Goal: Task Accomplishment & Management: Use online tool/utility

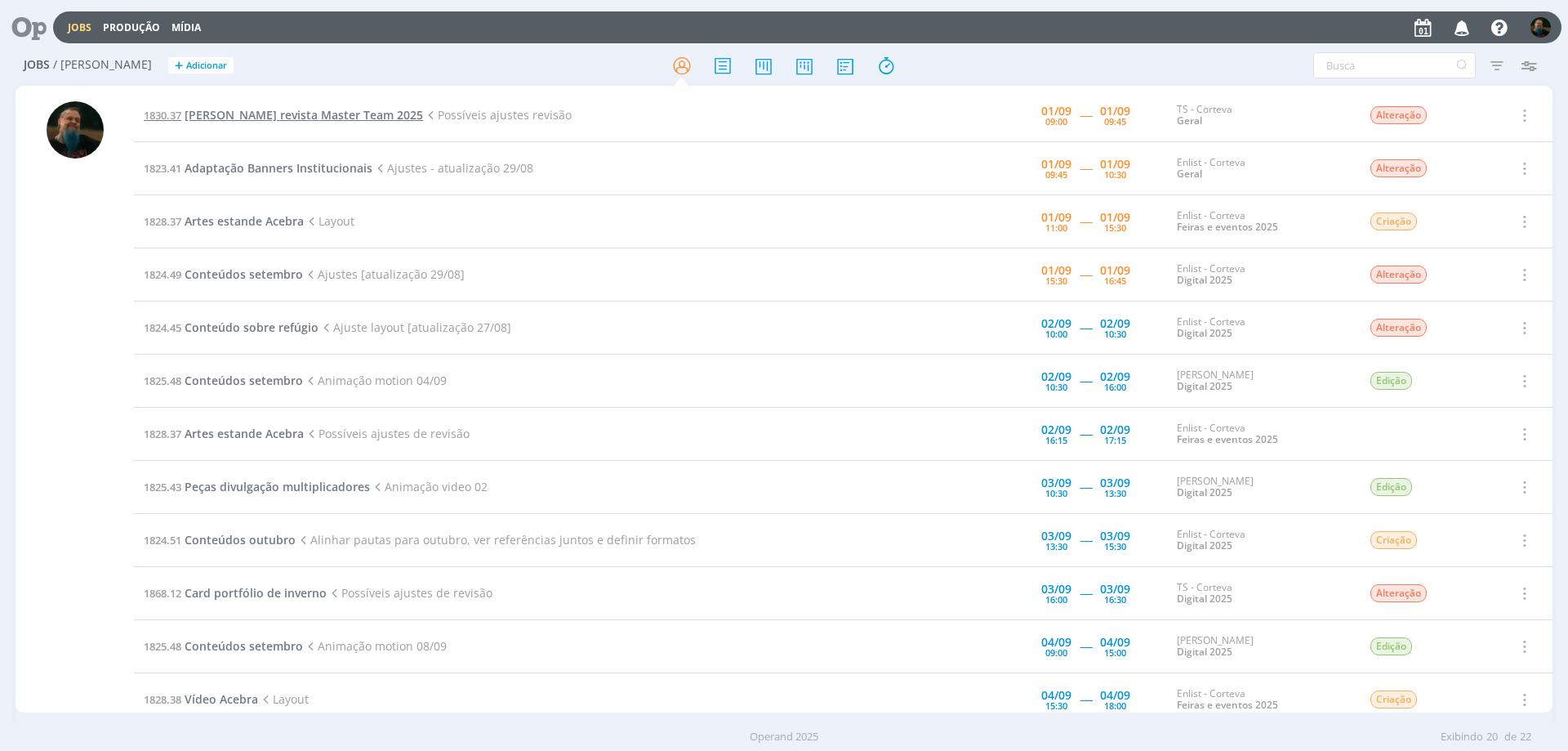
click at [304, 109] on span "[PERSON_NAME] revista Master Team 2025" at bounding box center [303, 114] width 238 height 15
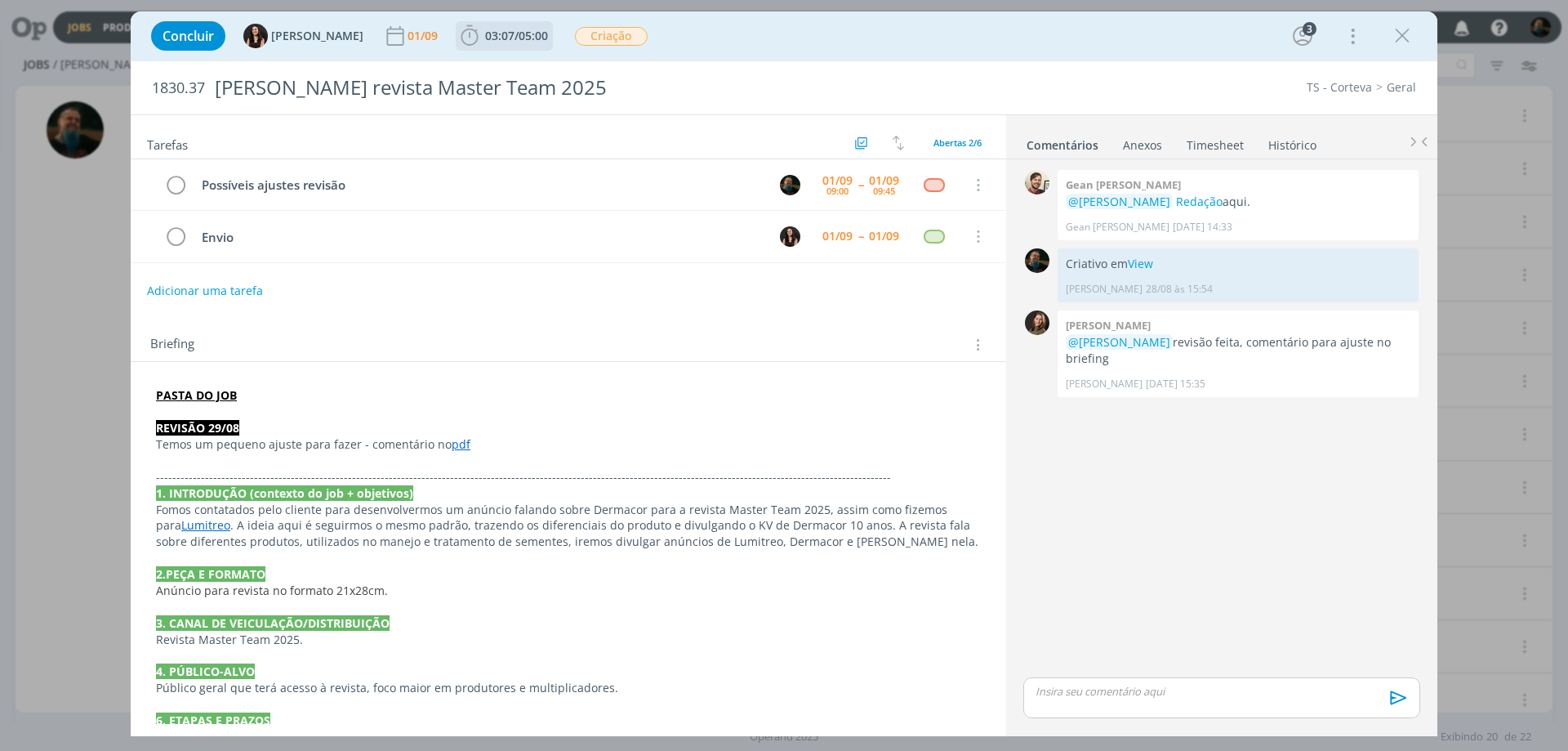
click at [522, 44] on span "03:07 / 05:00" at bounding box center [504, 36] width 94 height 25
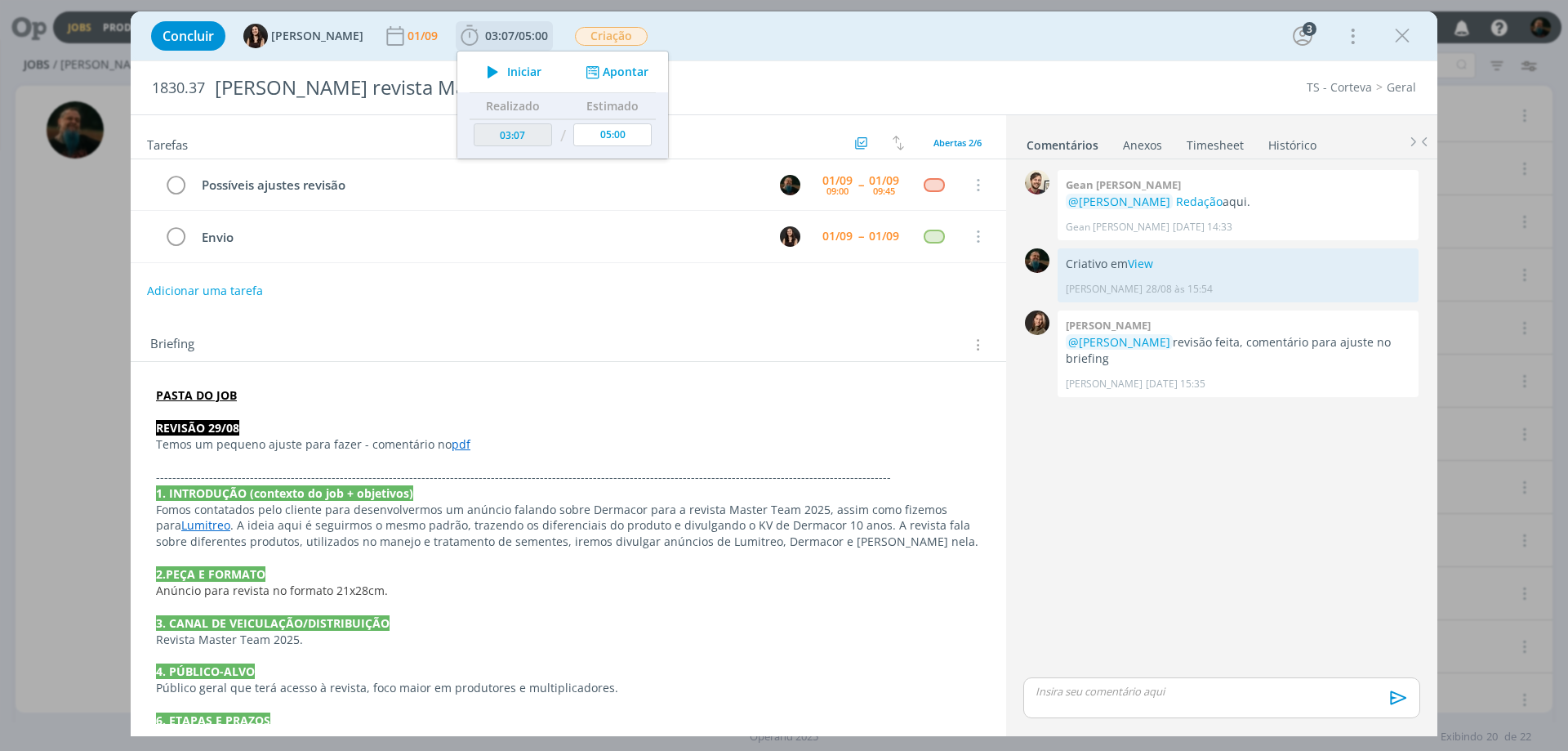
click at [512, 74] on span "Iniciar" at bounding box center [524, 71] width 34 height 11
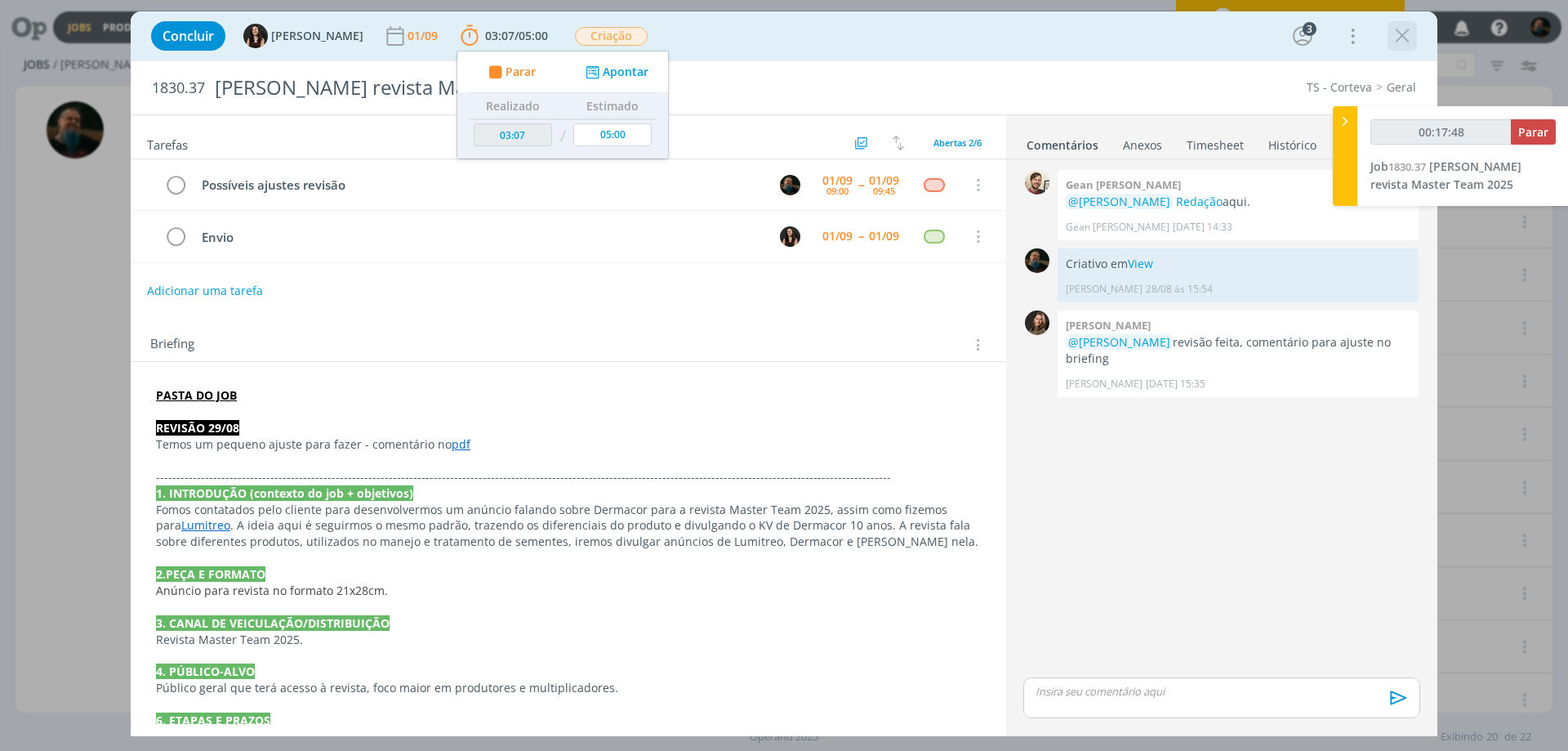
click at [1400, 32] on icon "dialog" at bounding box center [1401, 36] width 25 height 25
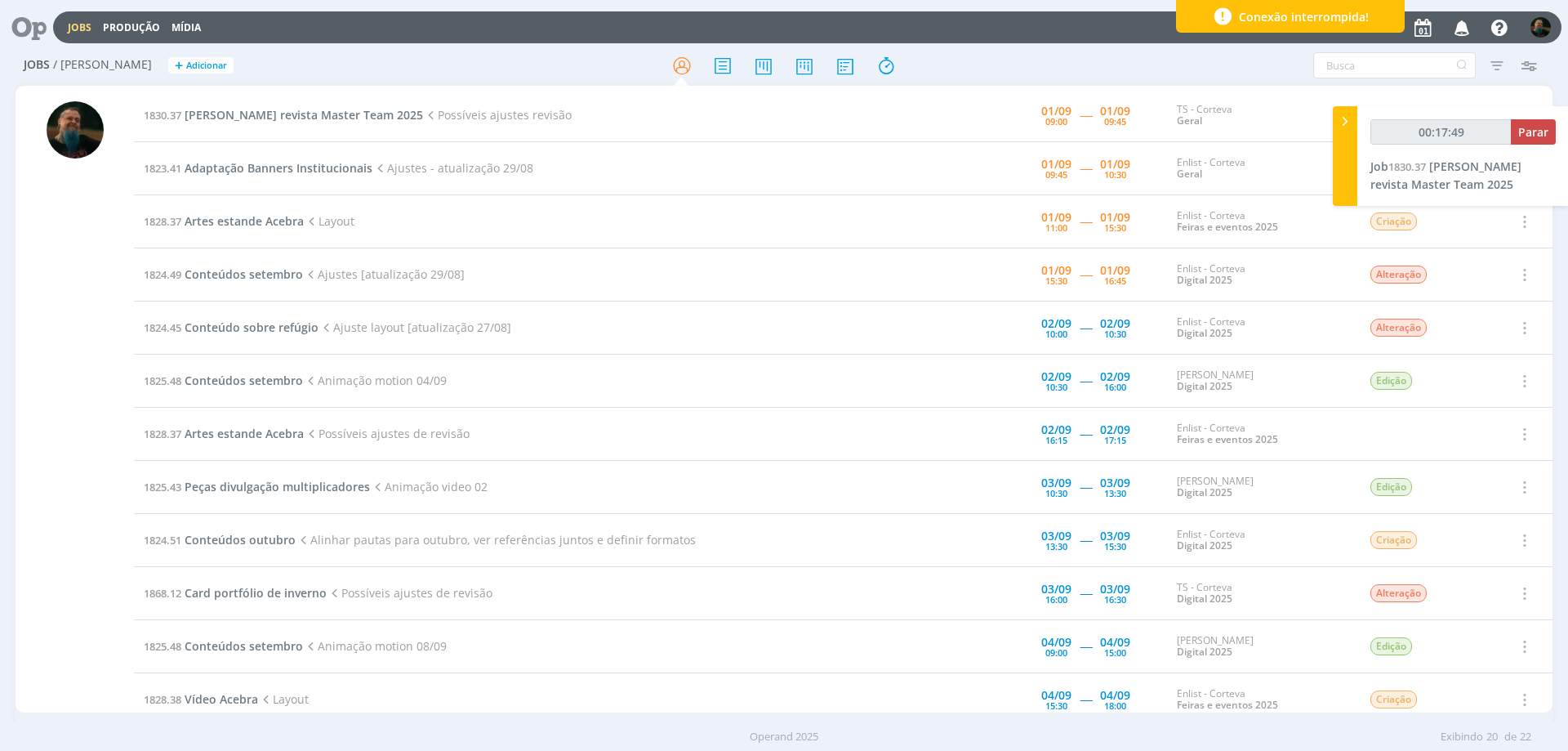
click at [1388, 23] on div "Conexão interrompida!" at bounding box center [1290, 16] width 229 height 32
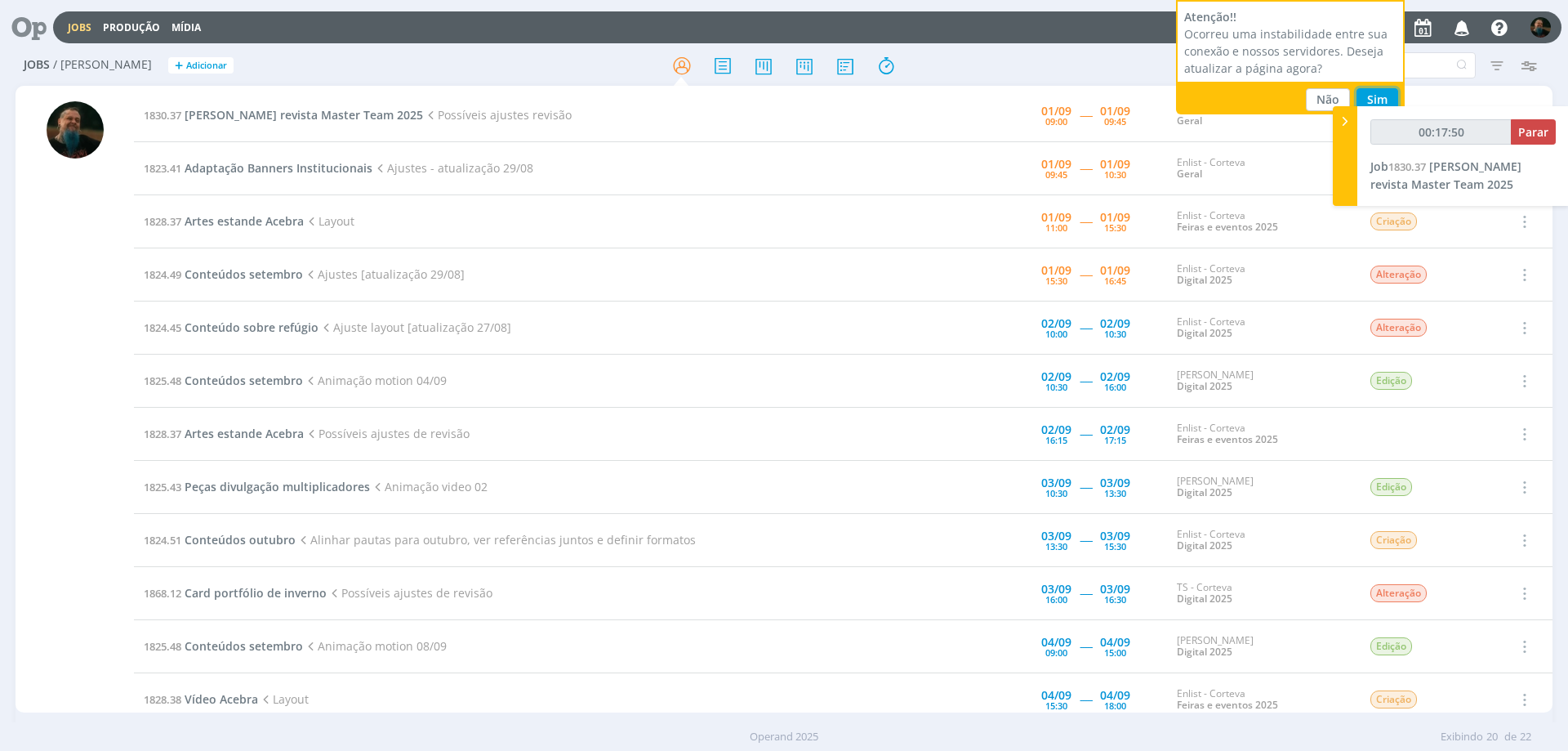
click at [1373, 92] on button "Sim" at bounding box center [1377, 99] width 42 height 23
type input "00:17:51"
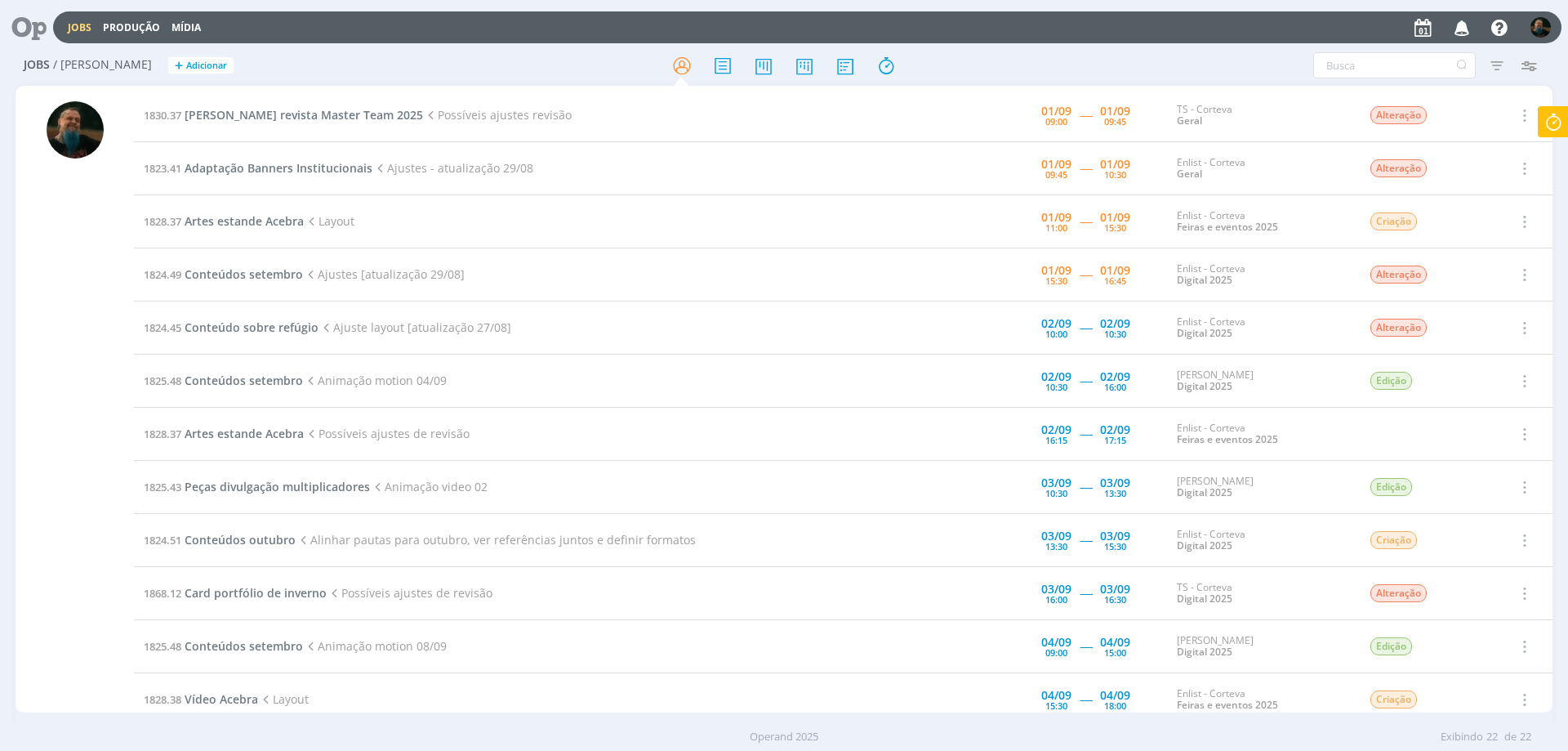
click at [299, 166] on span "Adaptação Banners Institucionais" at bounding box center [278, 167] width 188 height 15
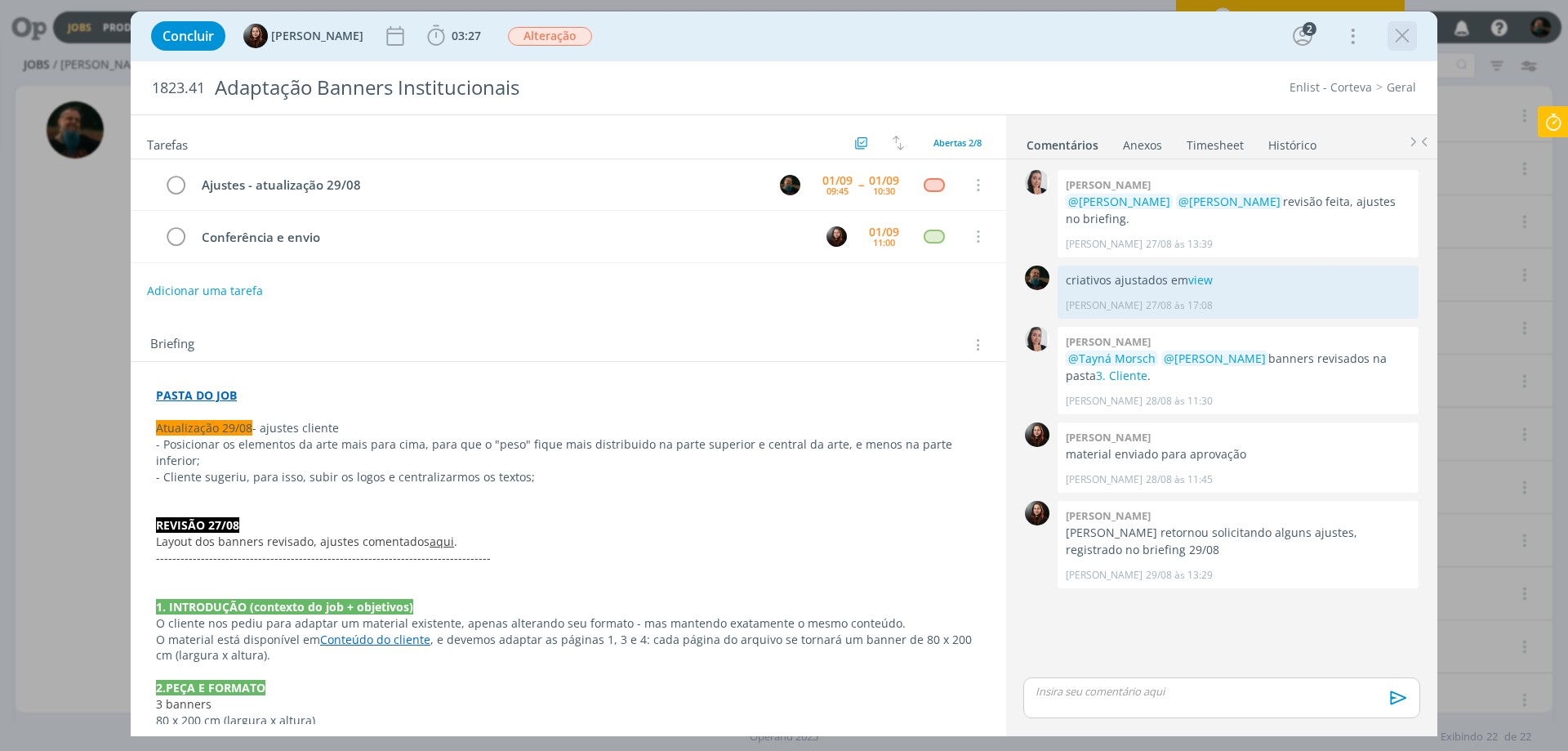
click at [1395, 39] on icon "dialog" at bounding box center [1401, 36] width 25 height 25
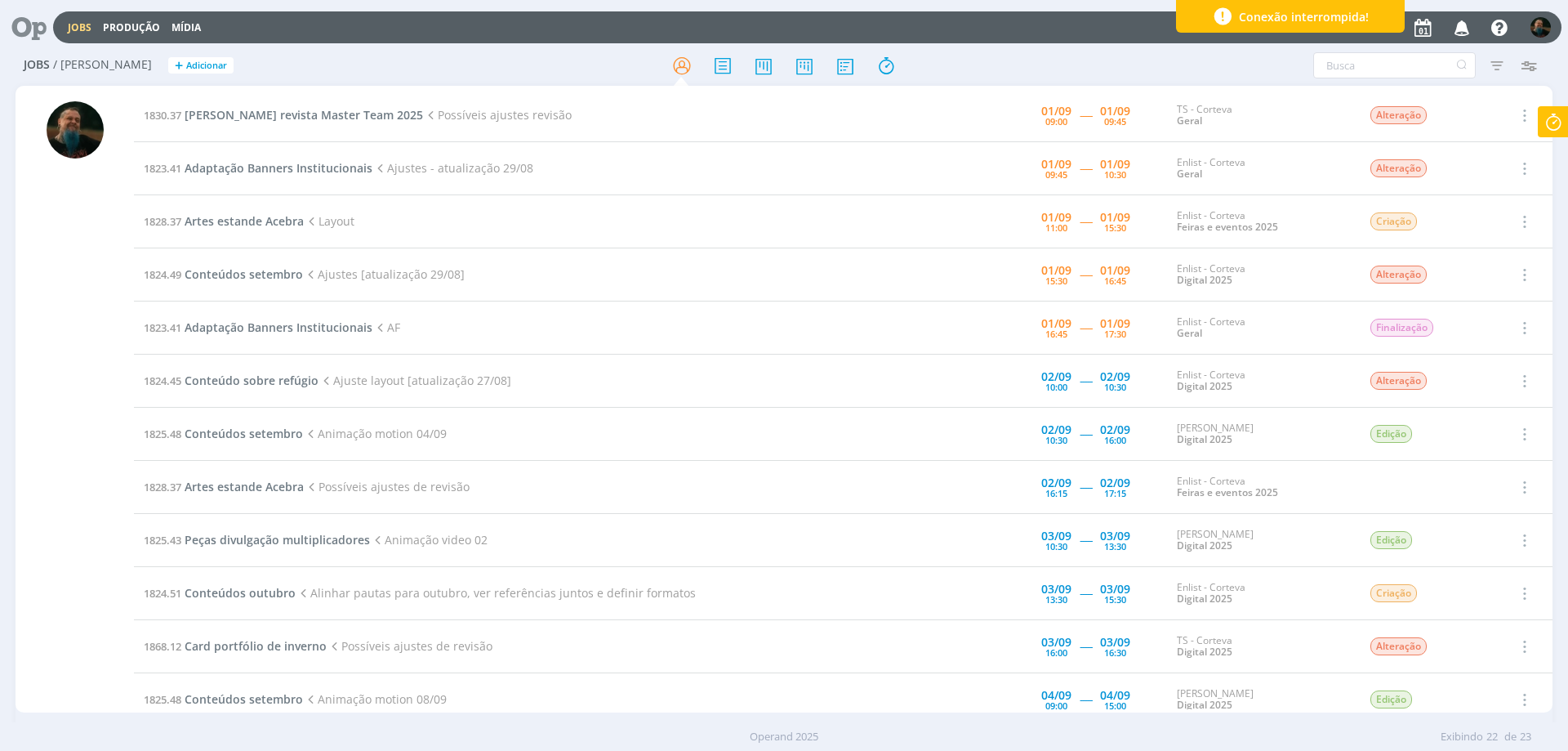
click at [1383, 16] on div "Conexão interrompida!" at bounding box center [1290, 16] width 229 height 32
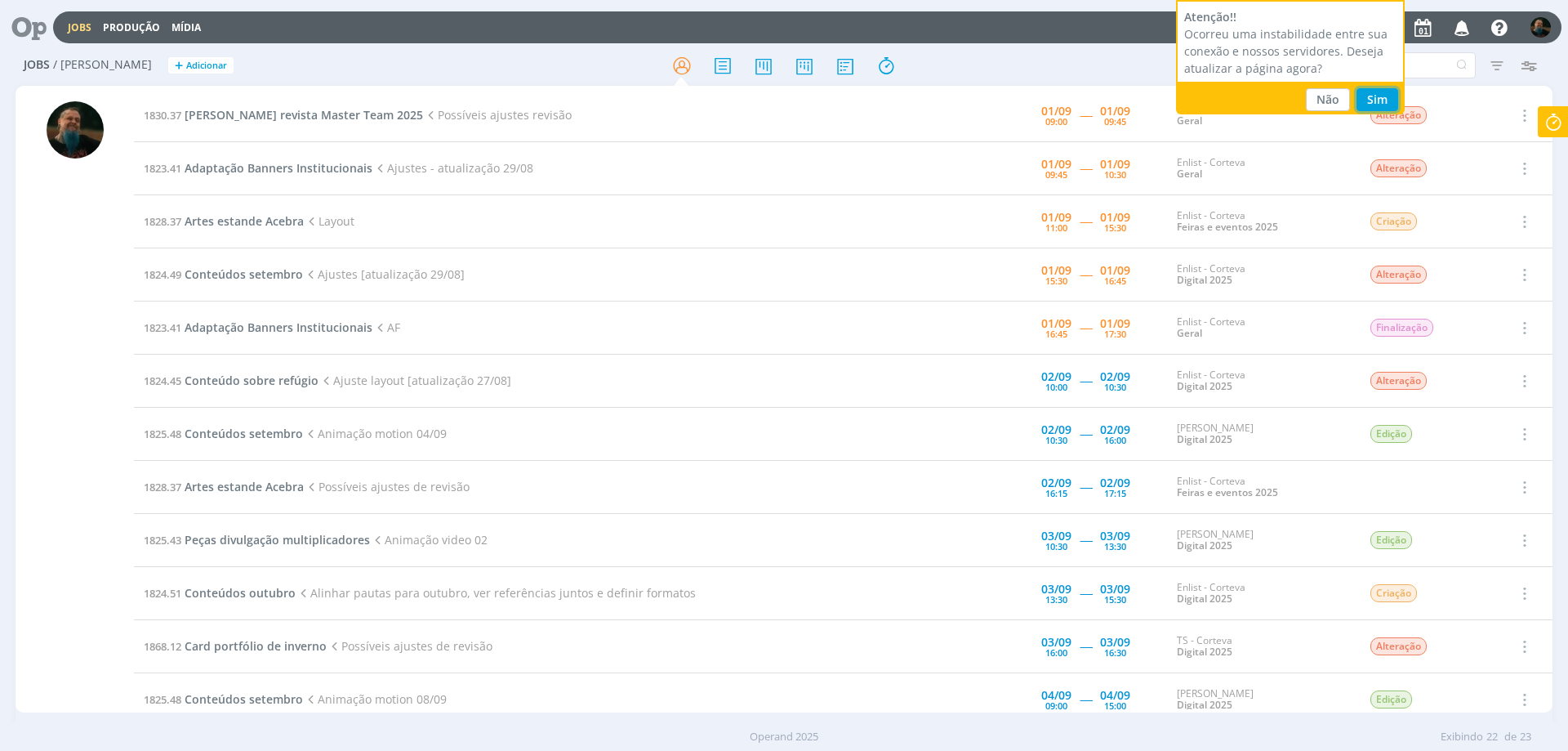
click at [1376, 95] on button "Sim" at bounding box center [1377, 99] width 42 height 23
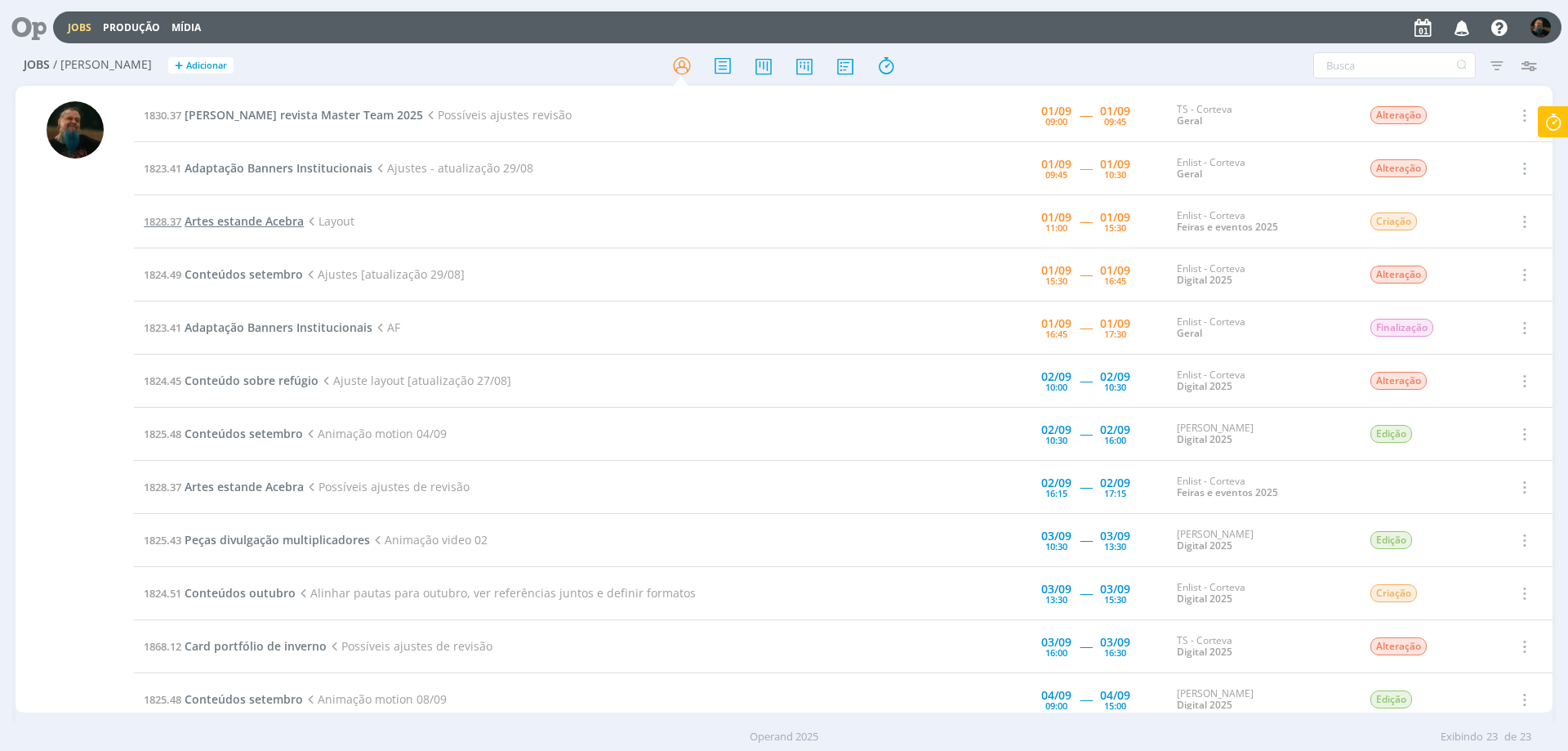
click at [270, 224] on span "Artes estande Acebra" at bounding box center [244, 221] width 120 height 15
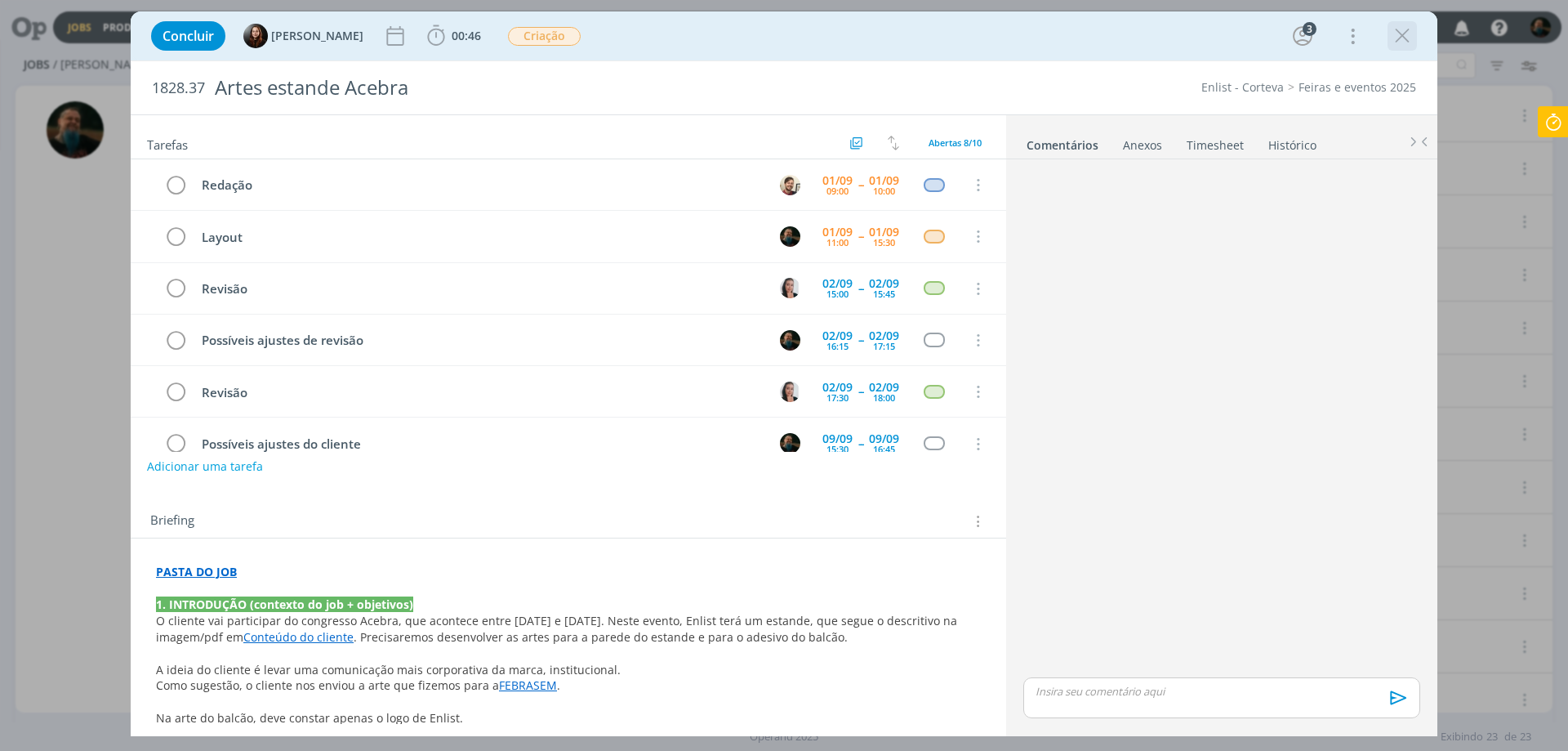
click at [1394, 34] on icon "dialog" at bounding box center [1401, 36] width 25 height 25
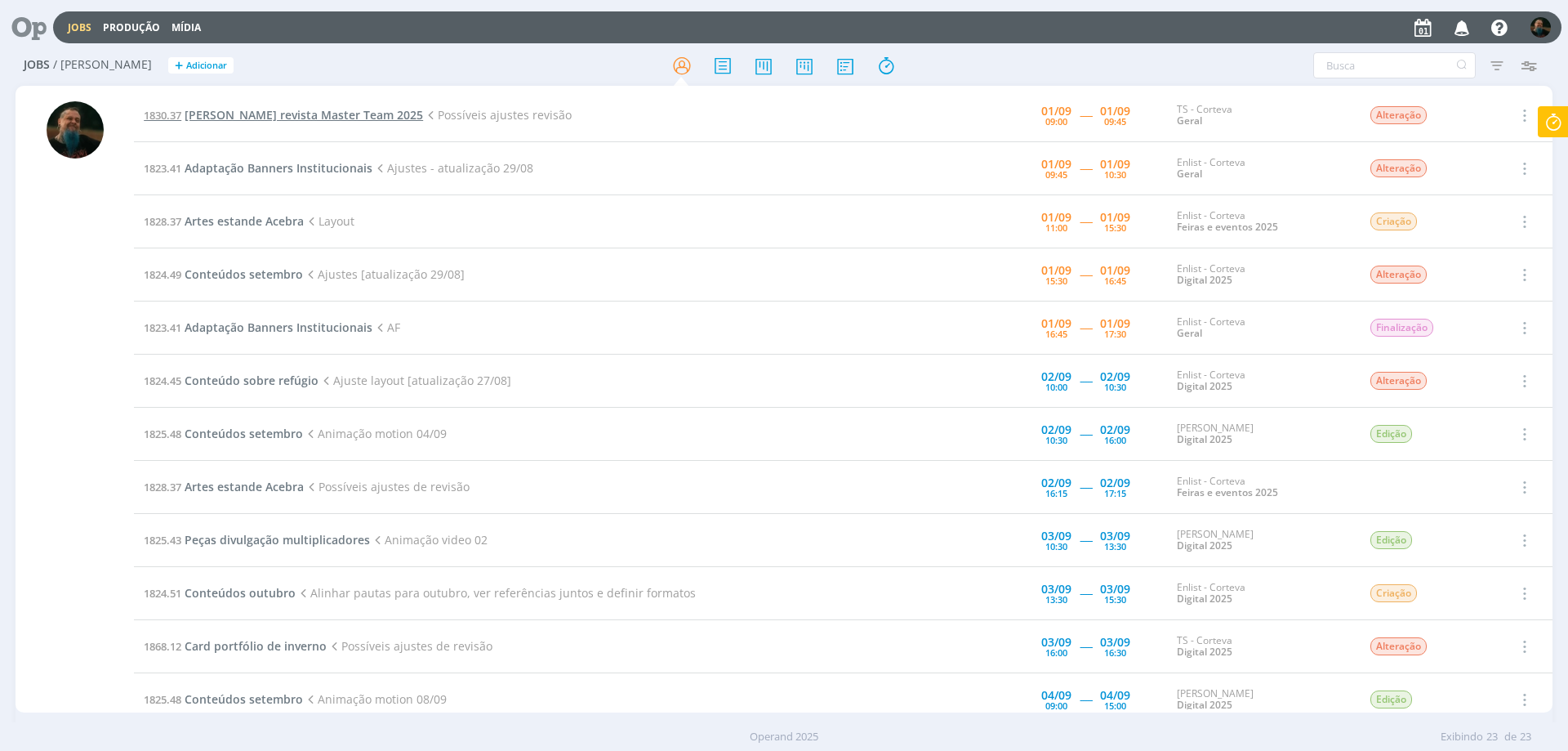
click at [335, 112] on span "[PERSON_NAME] revista Master Team 2025" at bounding box center [303, 114] width 238 height 15
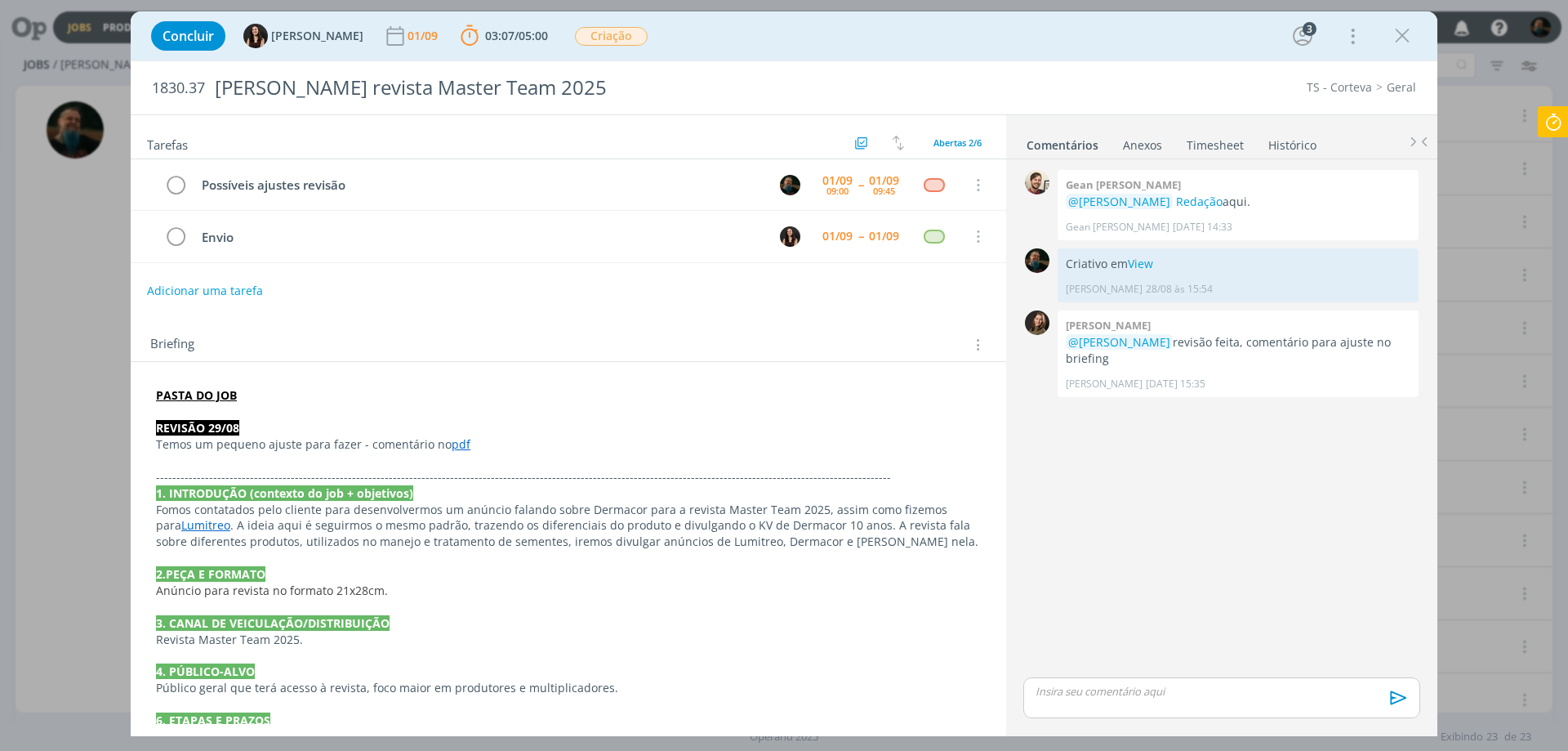
click at [1560, 128] on icon at bounding box center [1553, 121] width 29 height 32
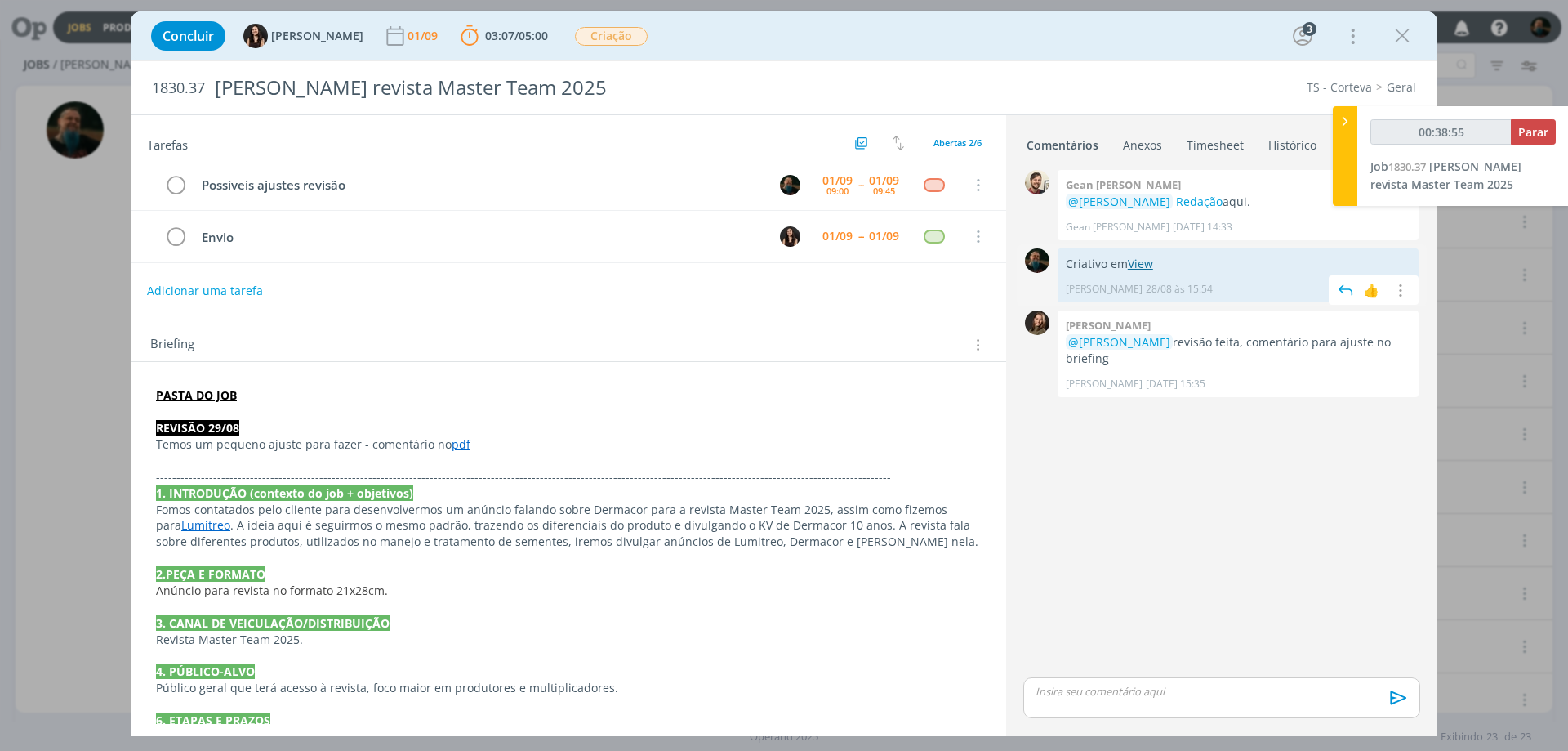
click at [1144, 263] on link "View" at bounding box center [1140, 263] width 26 height 15
click at [1134, 696] on p "dialog" at bounding box center [1221, 690] width 371 height 15
type input "00:39:19"
click at [1390, 707] on icon "dialog" at bounding box center [1396, 703] width 25 height 25
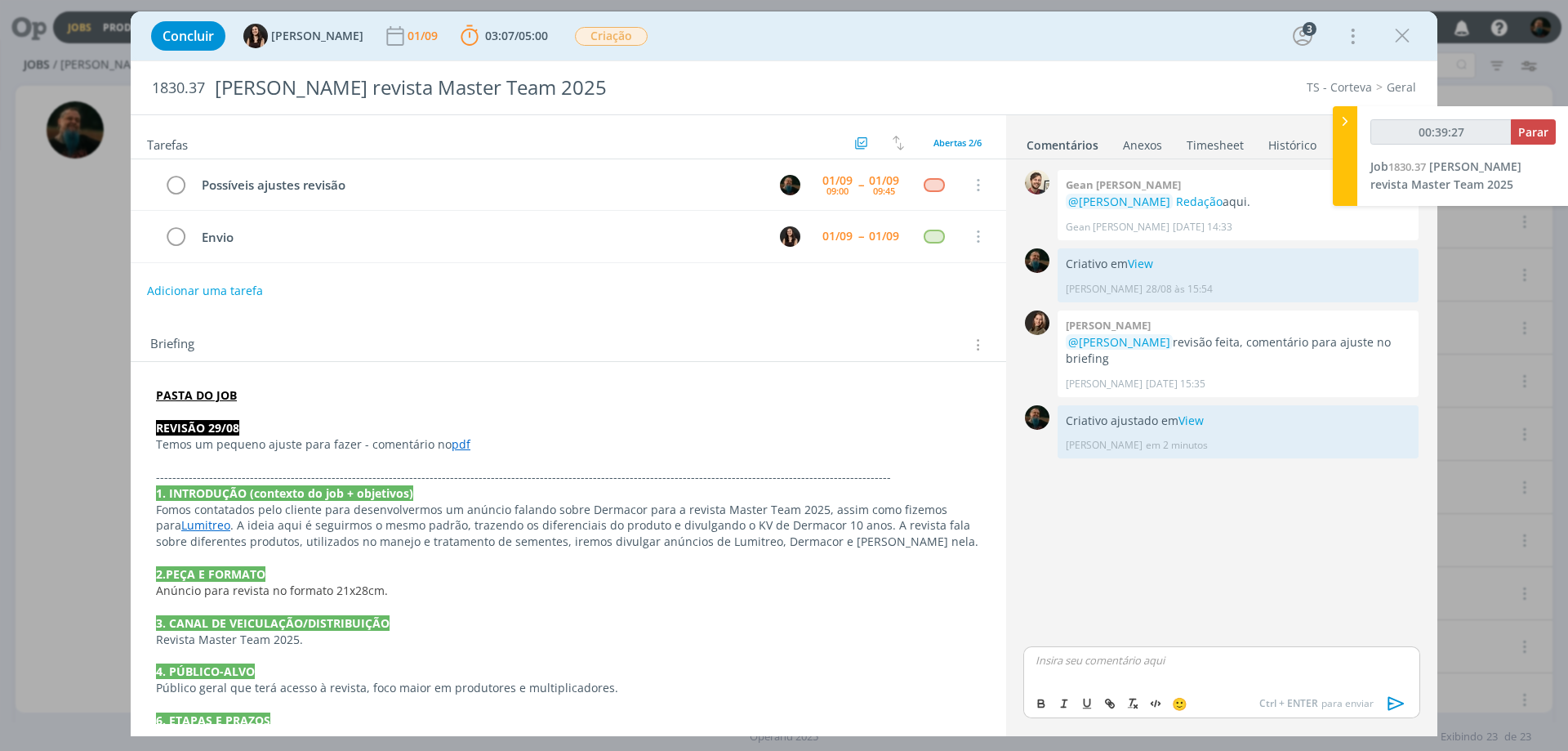
type input "00:39:28"
click at [1533, 131] on span "Parar" at bounding box center [1532, 132] width 30 height 15
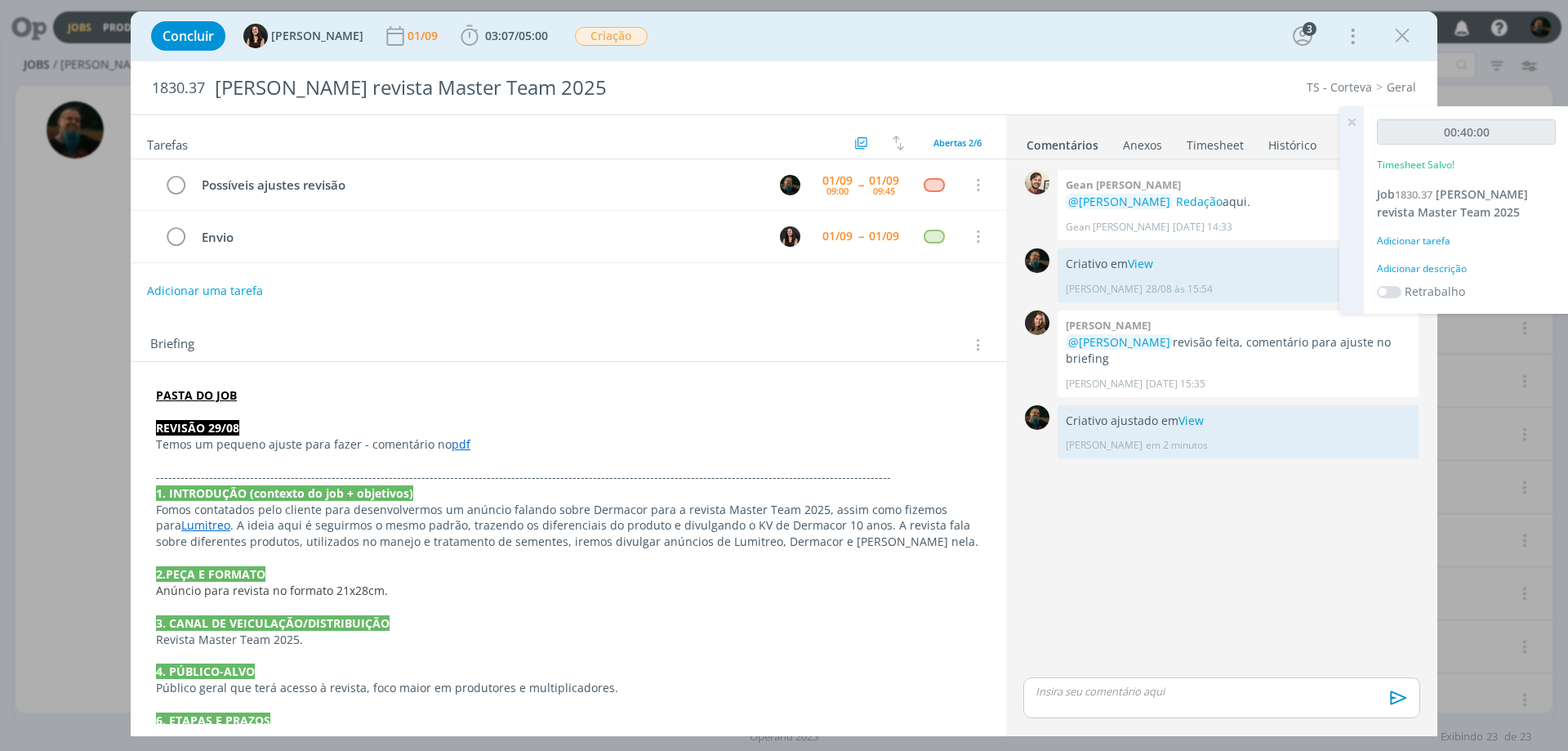
click at [1440, 269] on div "Adicionar descrição" at bounding box center [1466, 268] width 178 height 15
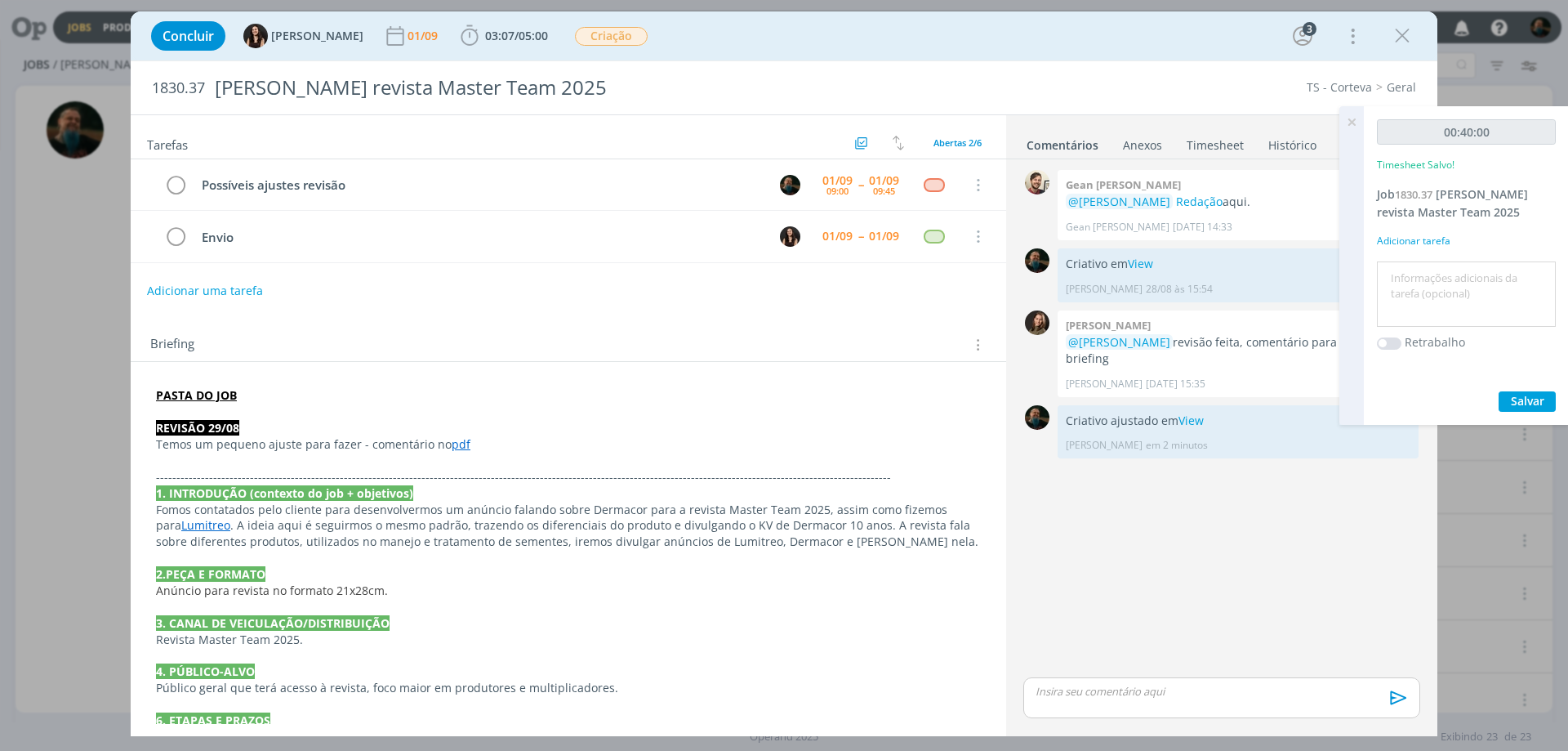
click at [1440, 275] on textarea at bounding box center [1466, 295] width 171 height 58
type textarea "ajustes de layout"
click at [1518, 396] on span "Salvar" at bounding box center [1527, 401] width 33 height 15
click at [1351, 121] on icon at bounding box center [1351, 121] width 29 height 32
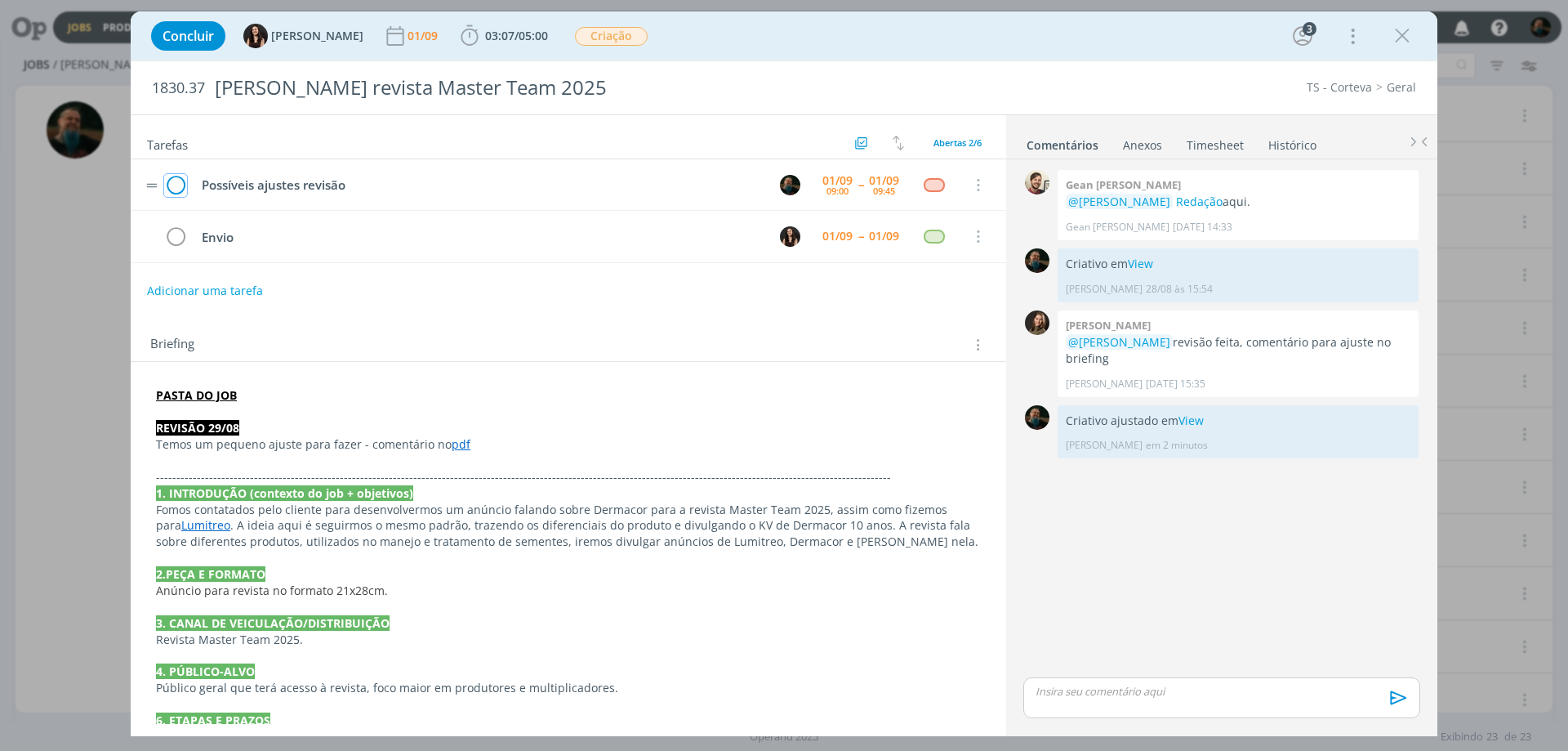
click at [171, 182] on icon "dialog" at bounding box center [175, 185] width 23 height 25
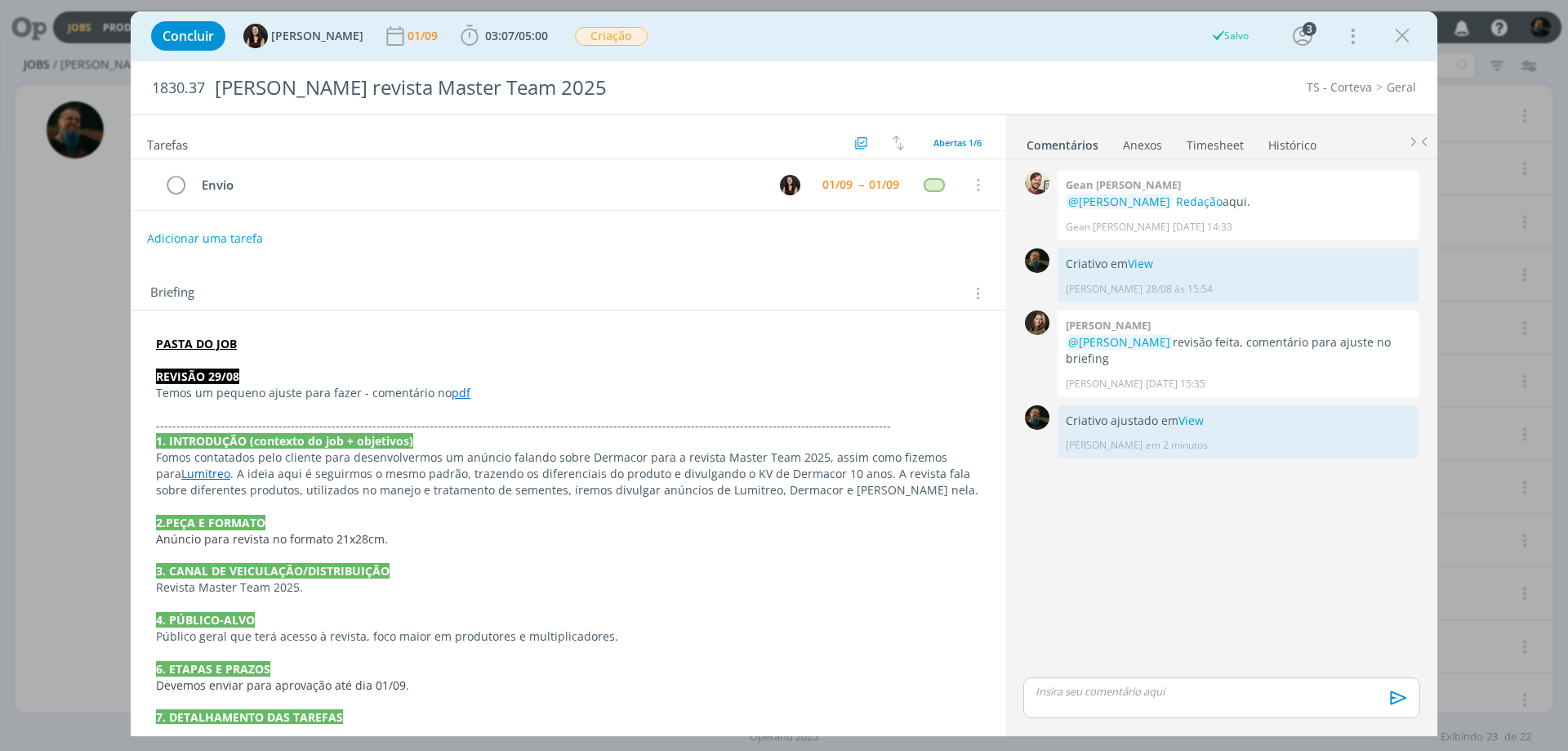
click at [1402, 34] on icon "dialog" at bounding box center [1401, 36] width 25 height 25
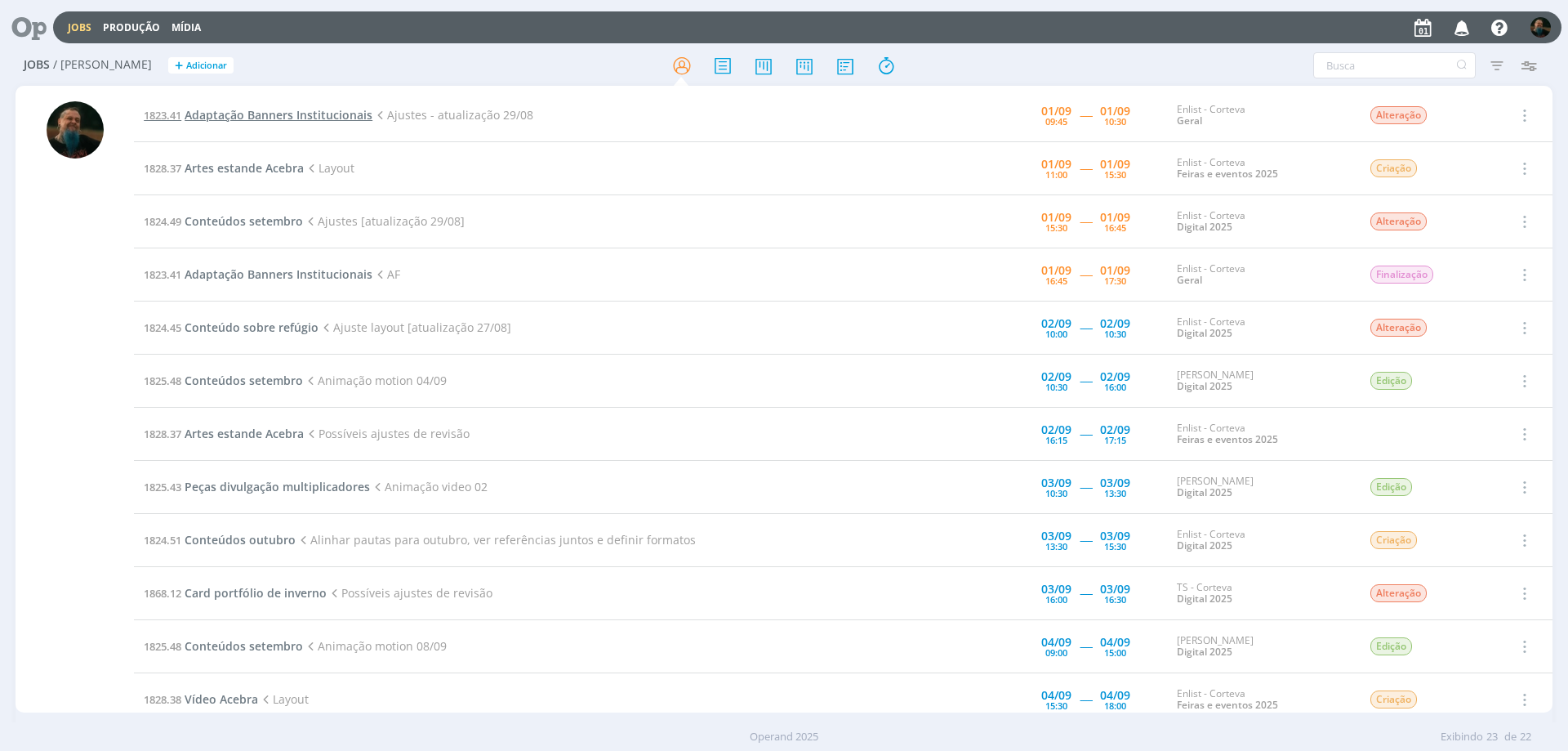
click at [292, 117] on span "Adaptação Banners Institucionais" at bounding box center [278, 114] width 188 height 15
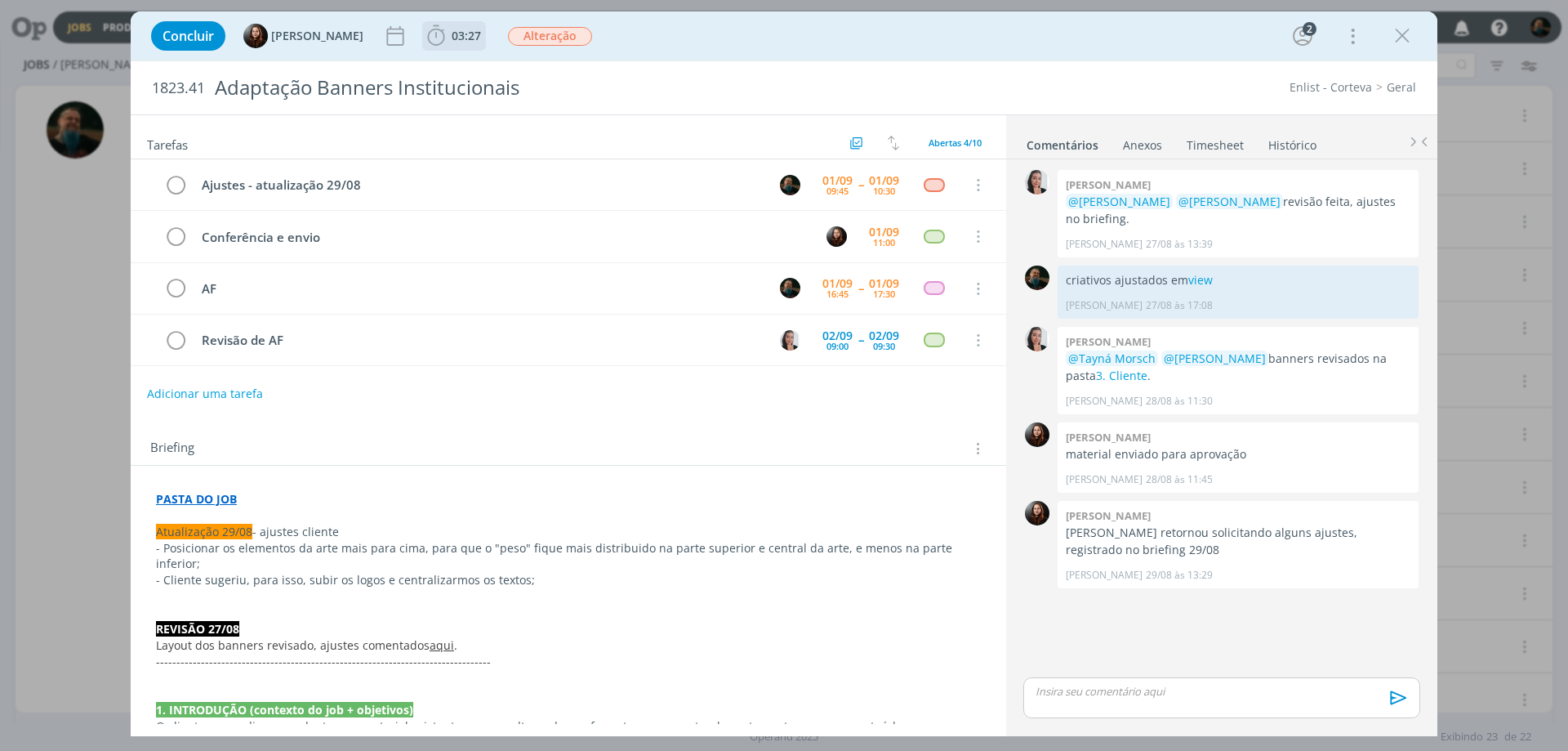
click at [470, 29] on span "03:27" at bounding box center [466, 36] width 29 height 15
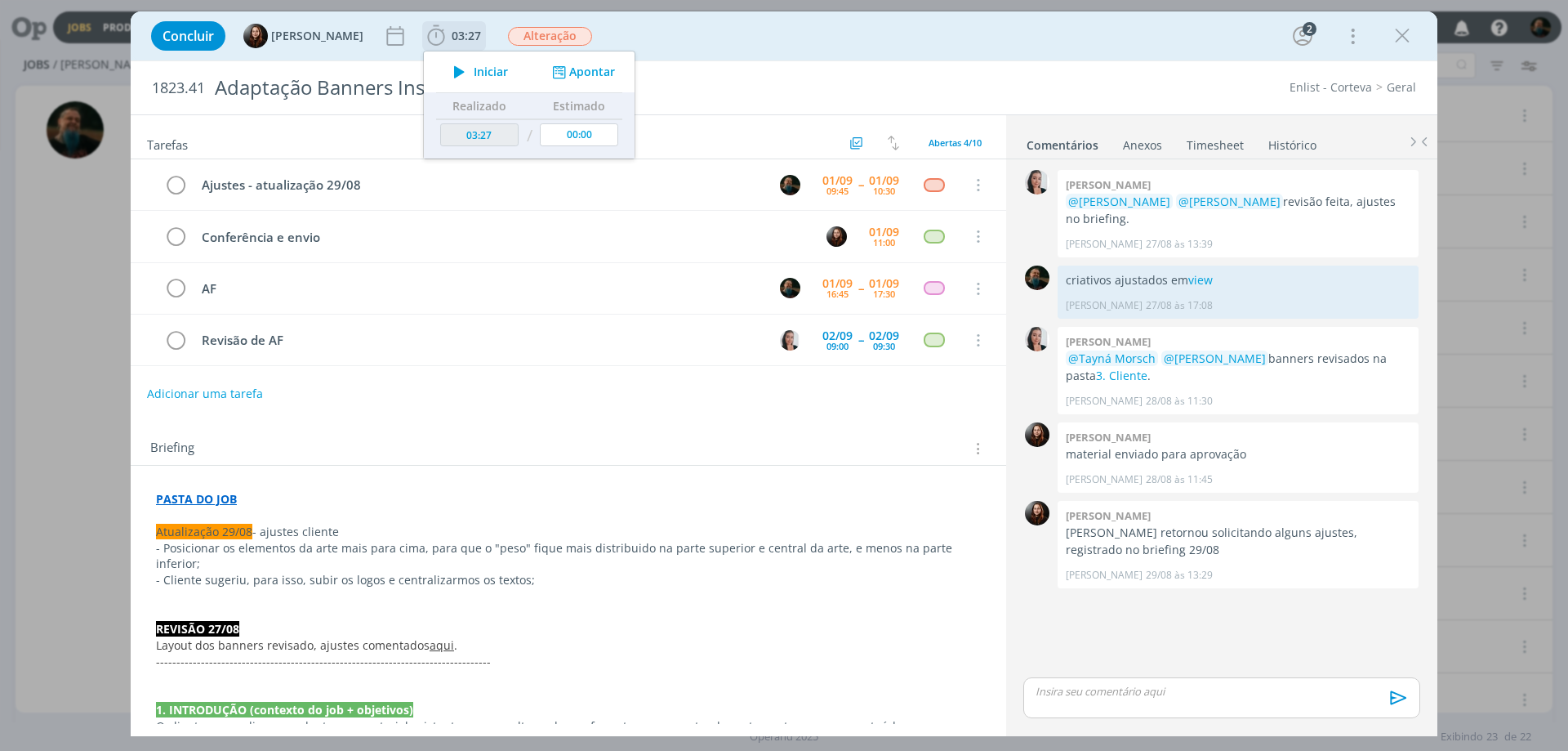
click at [477, 67] on span "Iniciar" at bounding box center [491, 71] width 34 height 11
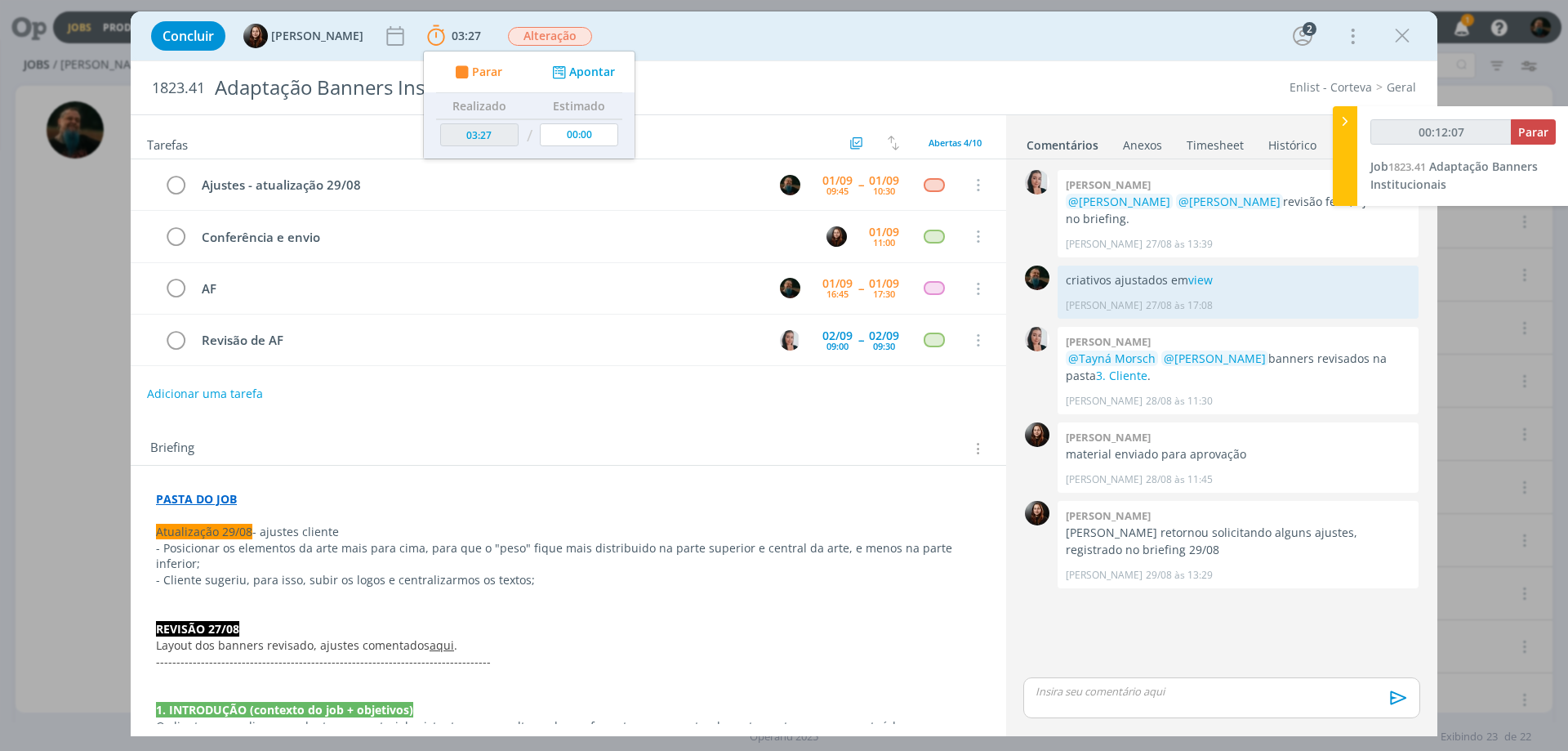
click at [1403, 33] on icon "dialog" at bounding box center [1401, 36] width 25 height 25
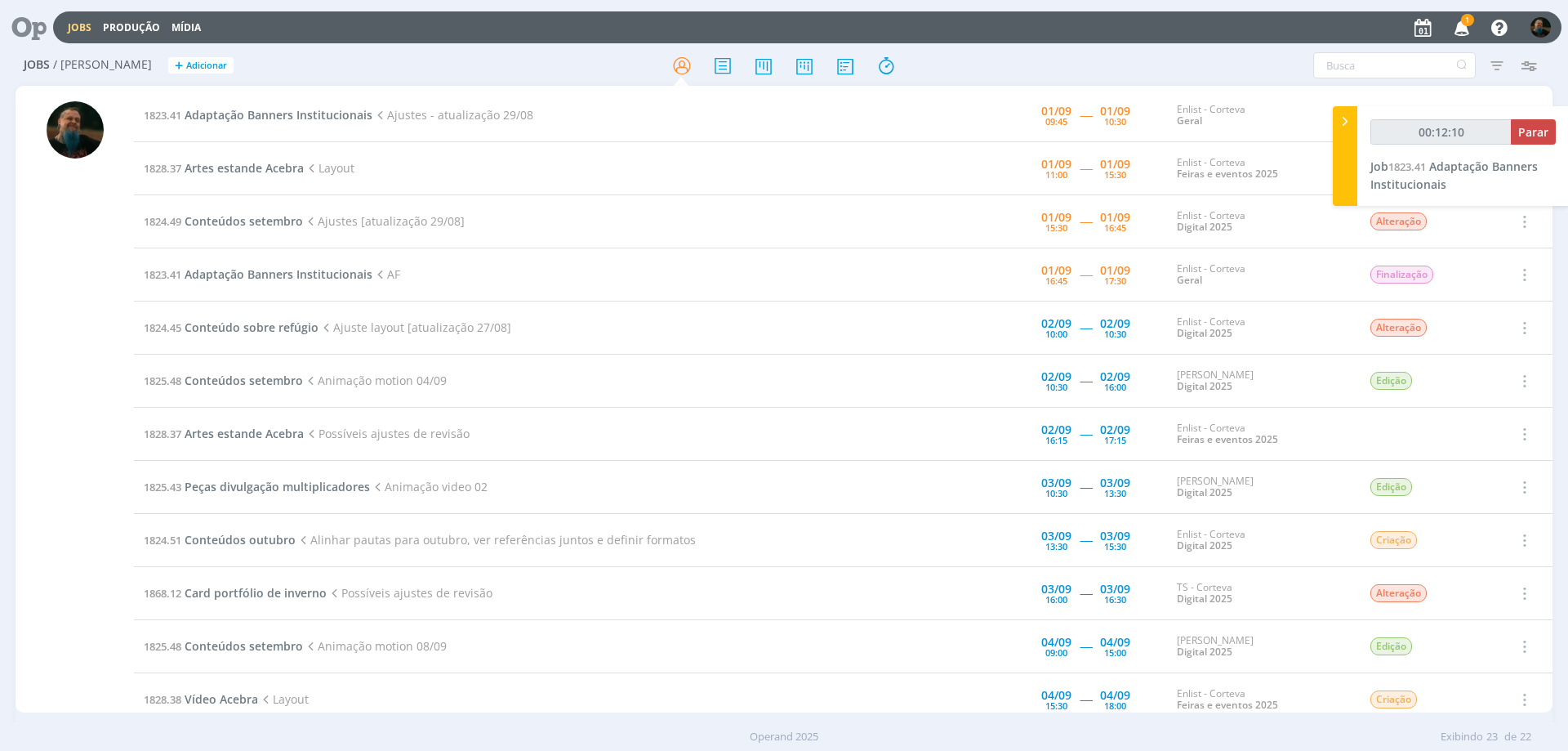
click at [1464, 27] on icon "button" at bounding box center [1461, 26] width 28 height 28
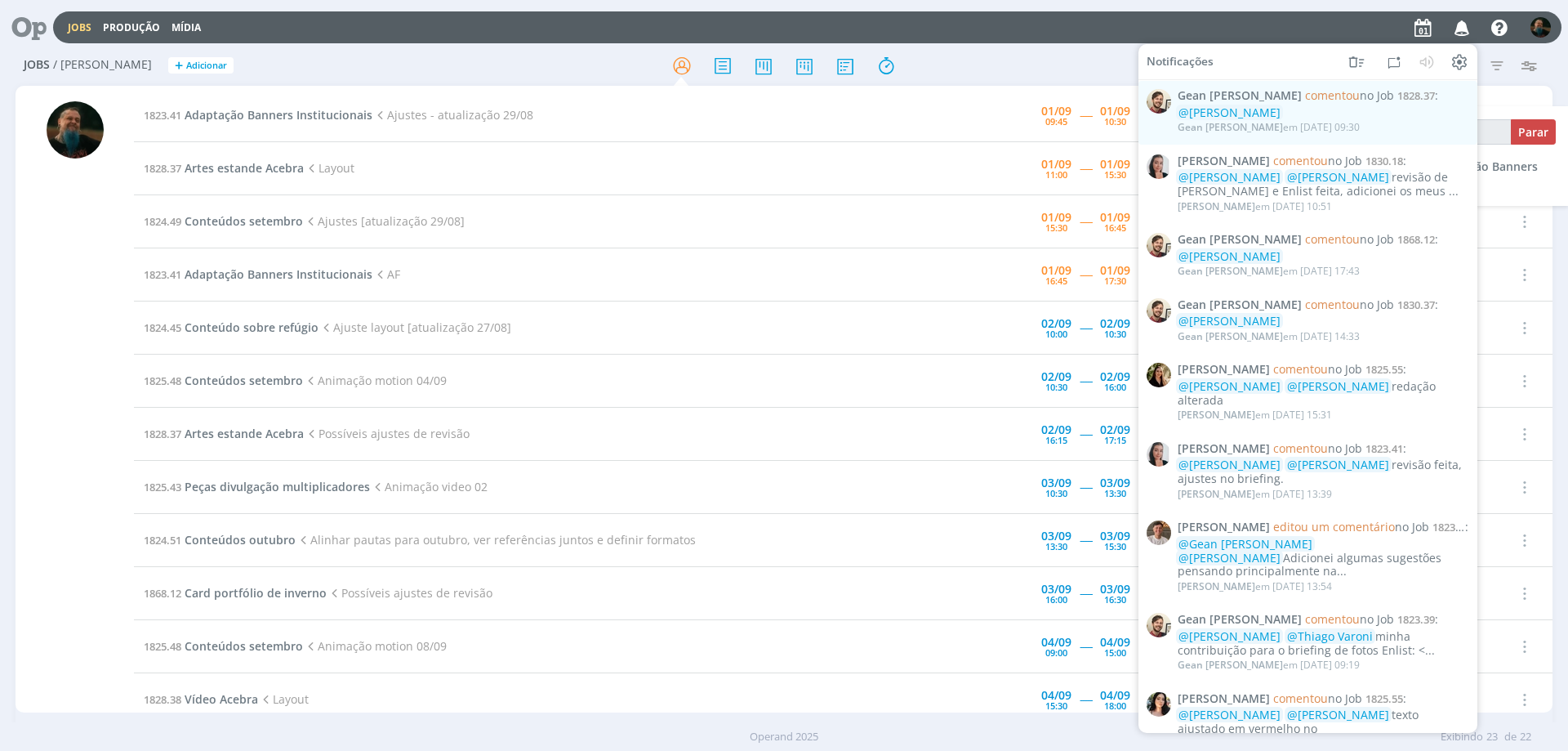
click at [1464, 27] on icon "button" at bounding box center [1461, 26] width 28 height 28
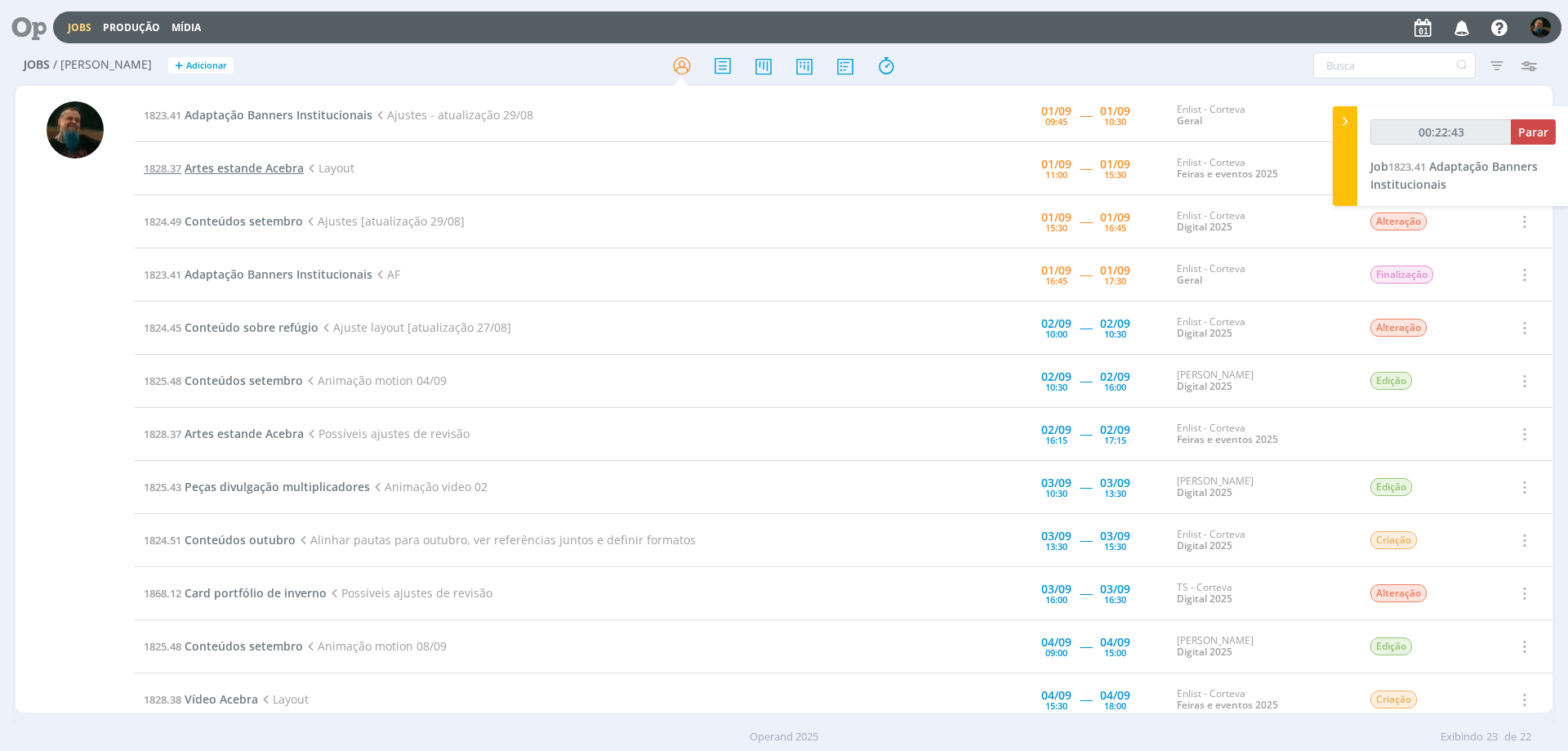
click at [264, 170] on span "Artes estande Acebra" at bounding box center [244, 167] width 120 height 15
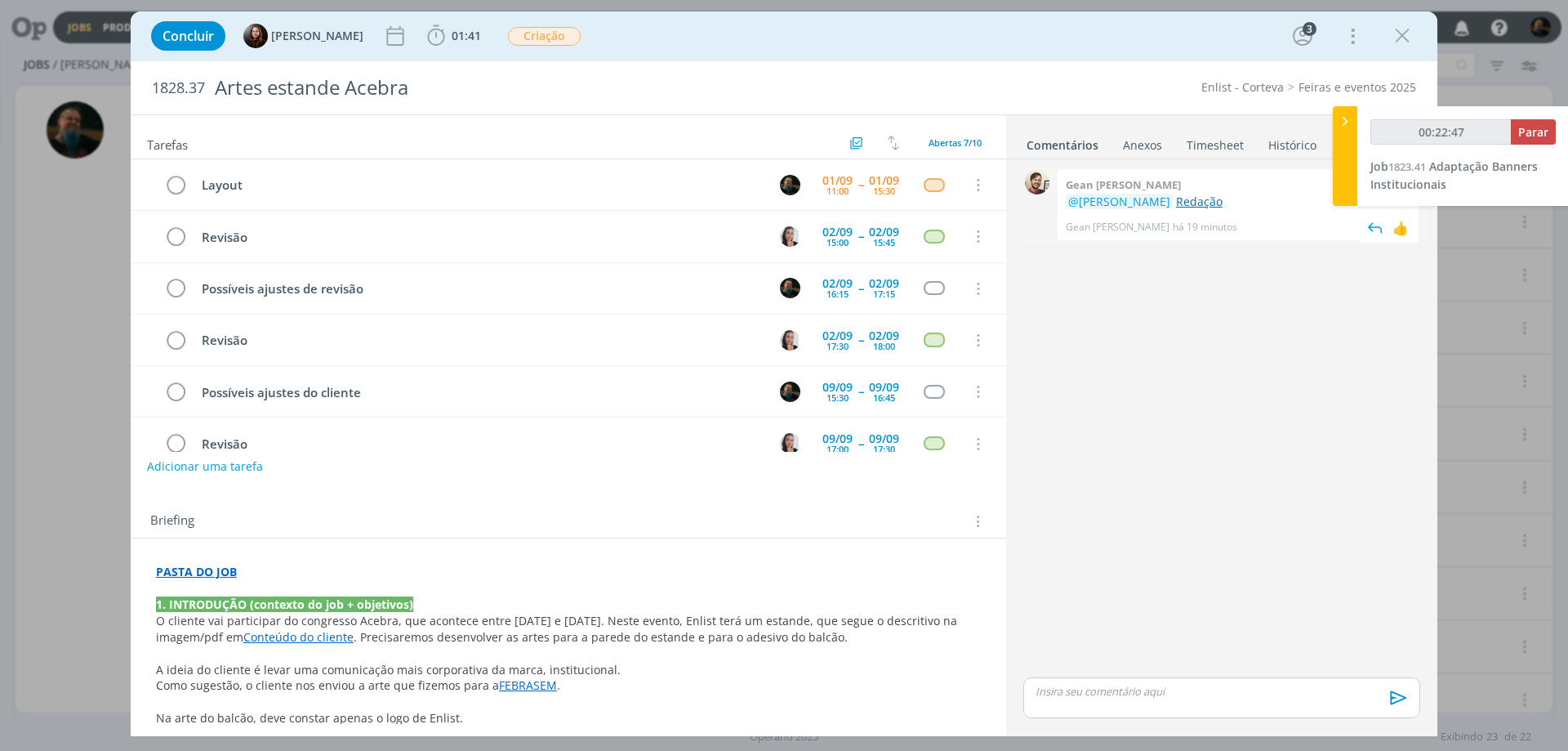
click at [1188, 198] on link "Redação" at bounding box center [1199, 202] width 46 height 15
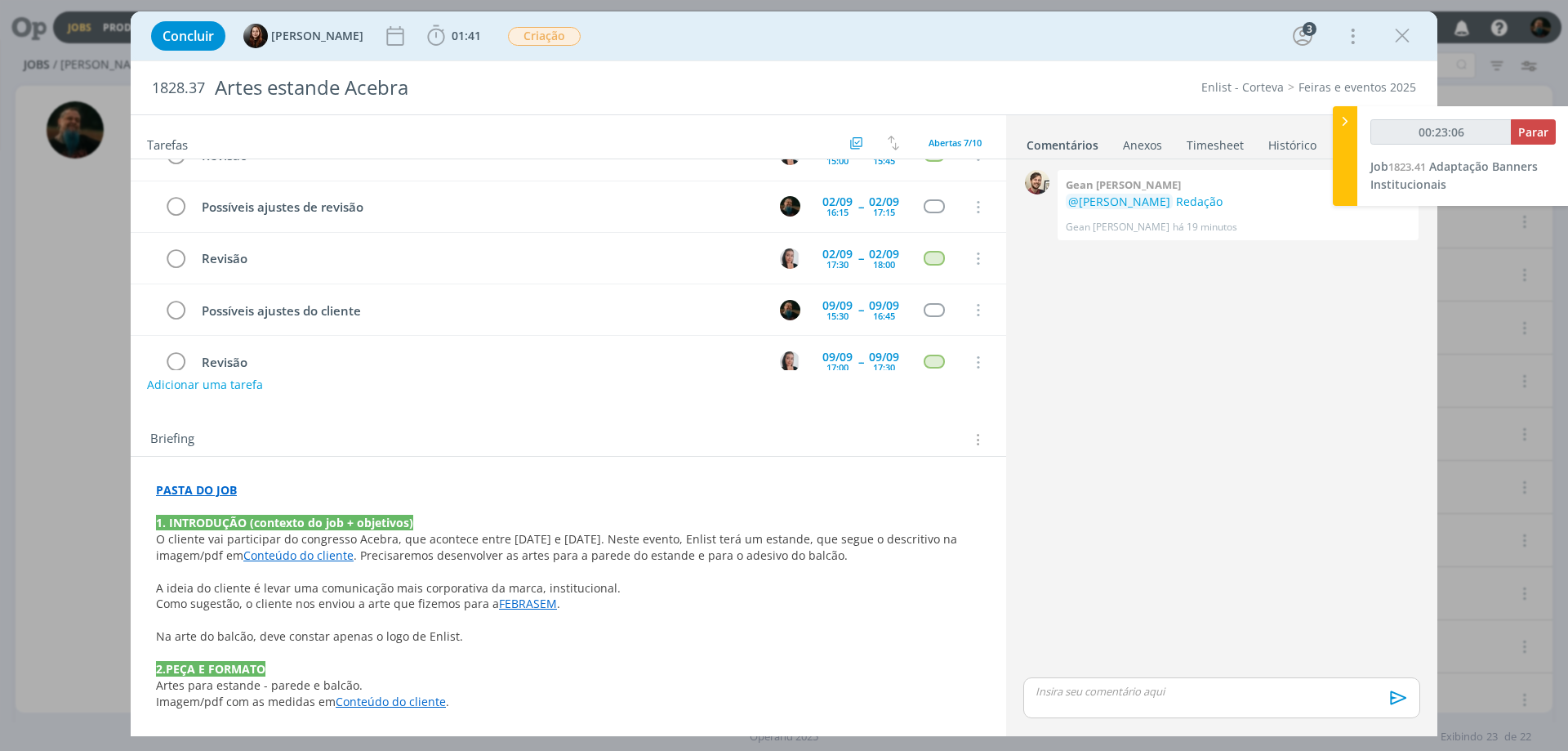
scroll to position [163, 0]
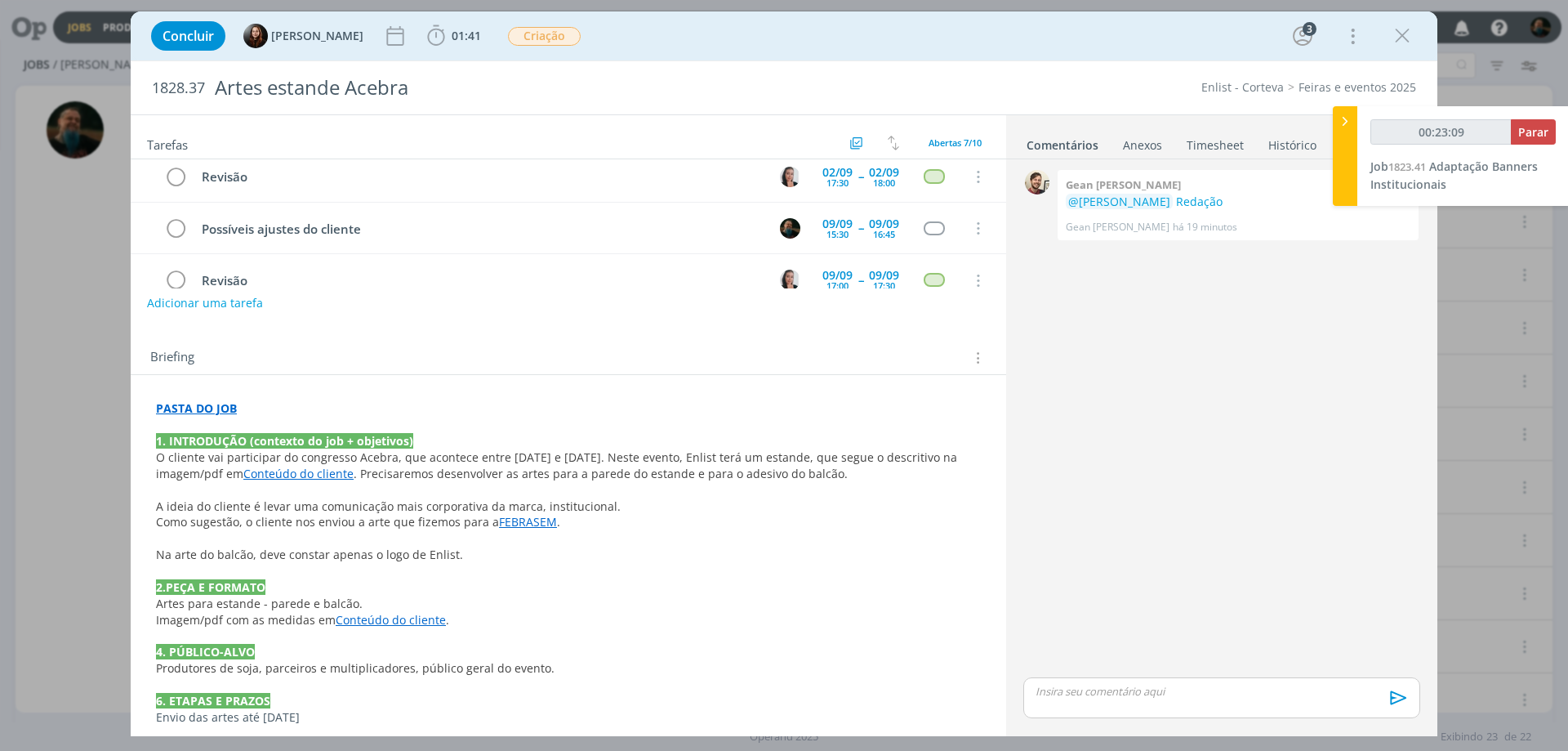
click at [526, 519] on link "FEBRASEM" at bounding box center [528, 521] width 58 height 15
click at [526, 552] on link "[URL][DOMAIN_NAME]" at bounding box center [471, 553] width 123 height 21
click at [658, 505] on p "A ideia do cliente é levar uma comunicação mais corporativa da marca, instituci…" at bounding box center [569, 507] width 823 height 16
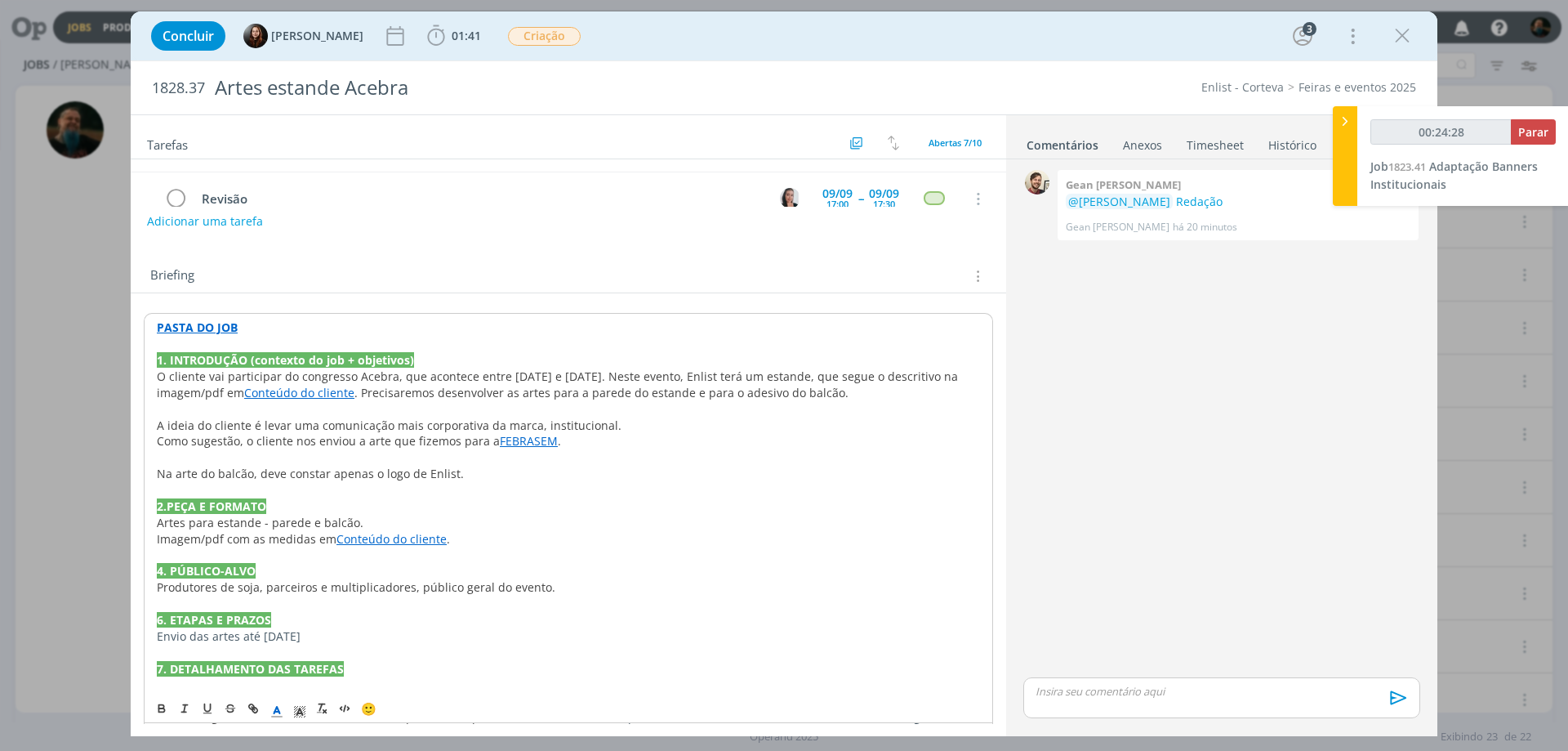
click at [378, 543] on link "Conteúdo do cliente" at bounding box center [391, 538] width 110 height 15
click at [382, 565] on link "[URL][DOMAIN_NAME]" at bounding box center [338, 570] width 123 height 21
click at [703, 451] on p "dialog" at bounding box center [569, 457] width 823 height 16
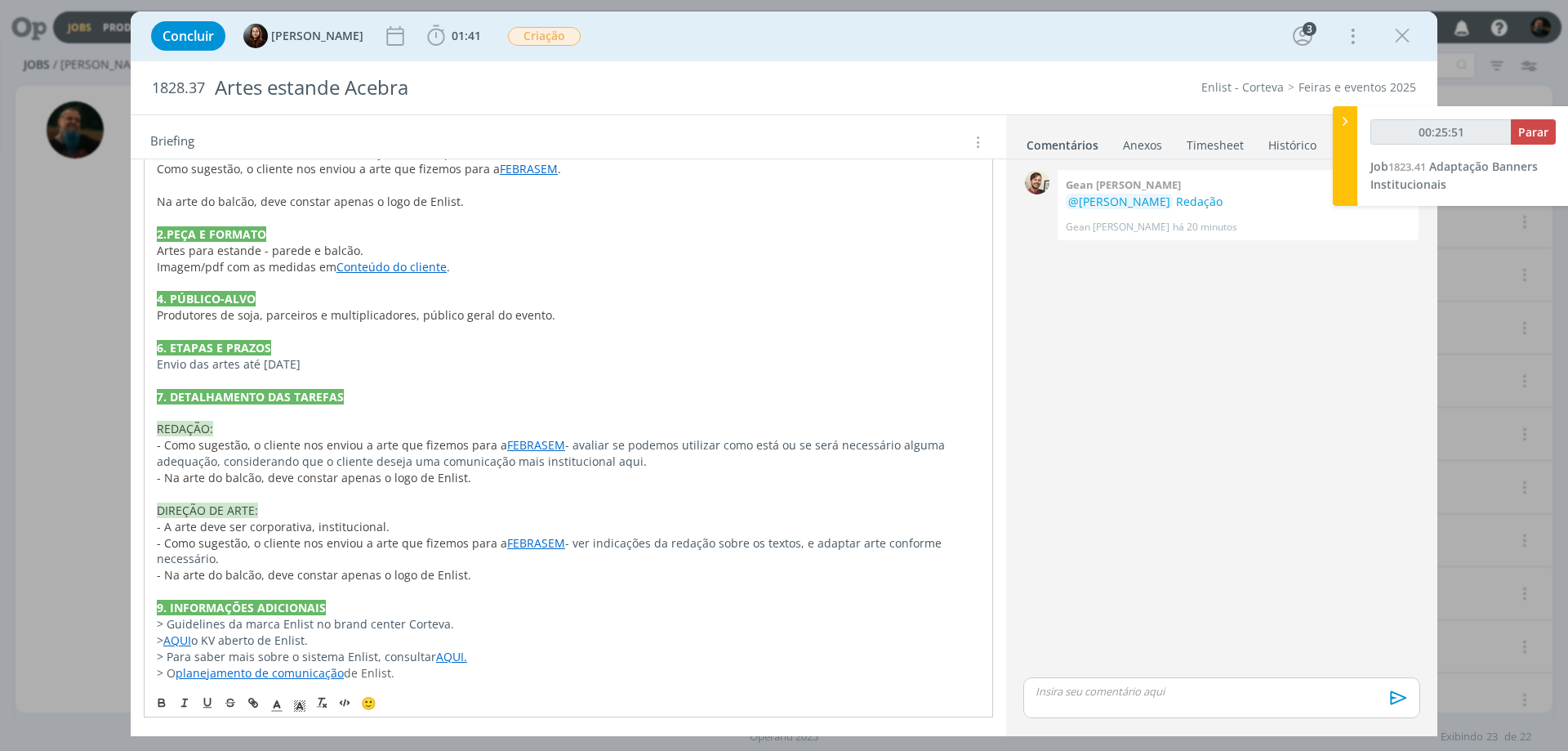
scroll to position [516, 0]
click at [1401, 32] on icon "dialog" at bounding box center [1401, 36] width 25 height 25
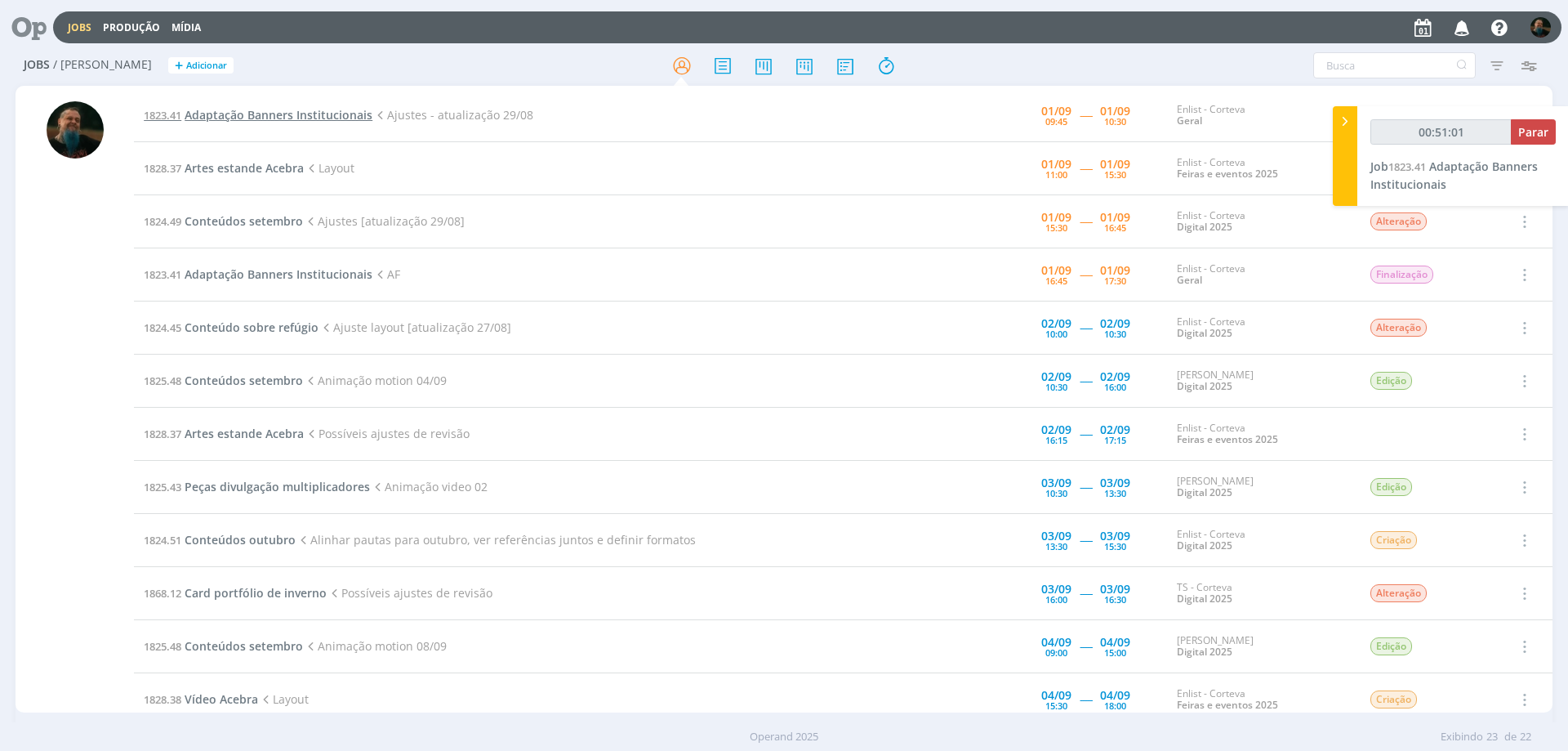
click at [334, 114] on span "Adaptação Banners Institucionais" at bounding box center [278, 114] width 188 height 15
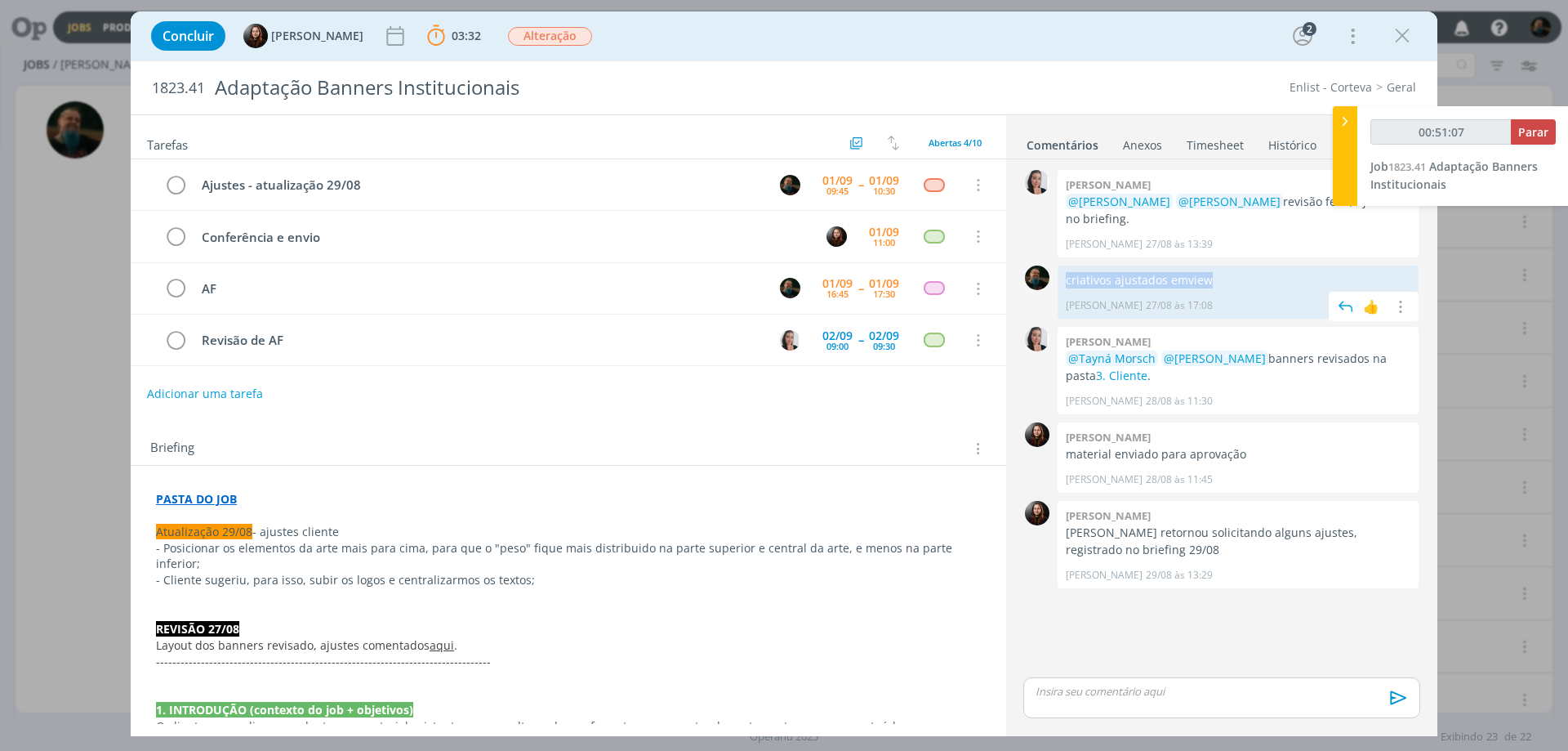
drag, startPoint x: 1218, startPoint y: 279, endPoint x: 1066, endPoint y: 285, distance: 152.1
click at [1066, 285] on p "criativos ajustados em view" at bounding box center [1237, 279] width 344 height 16
copy p "criativos ajustados em view"
click at [1137, 689] on p "dialog" at bounding box center [1221, 690] width 371 height 15
type input "00:51:10"
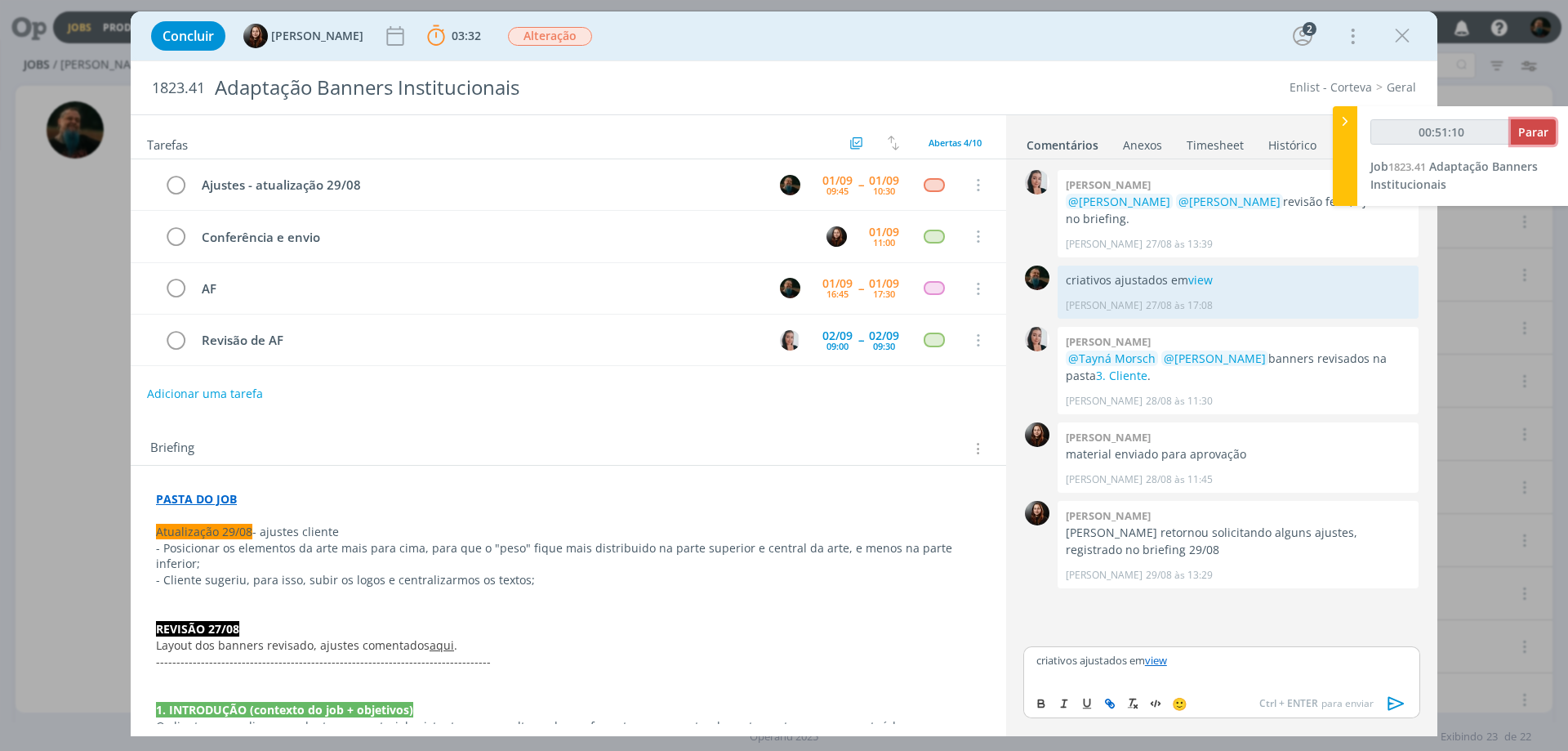
click at [1528, 135] on span "Parar" at bounding box center [1532, 132] width 30 height 15
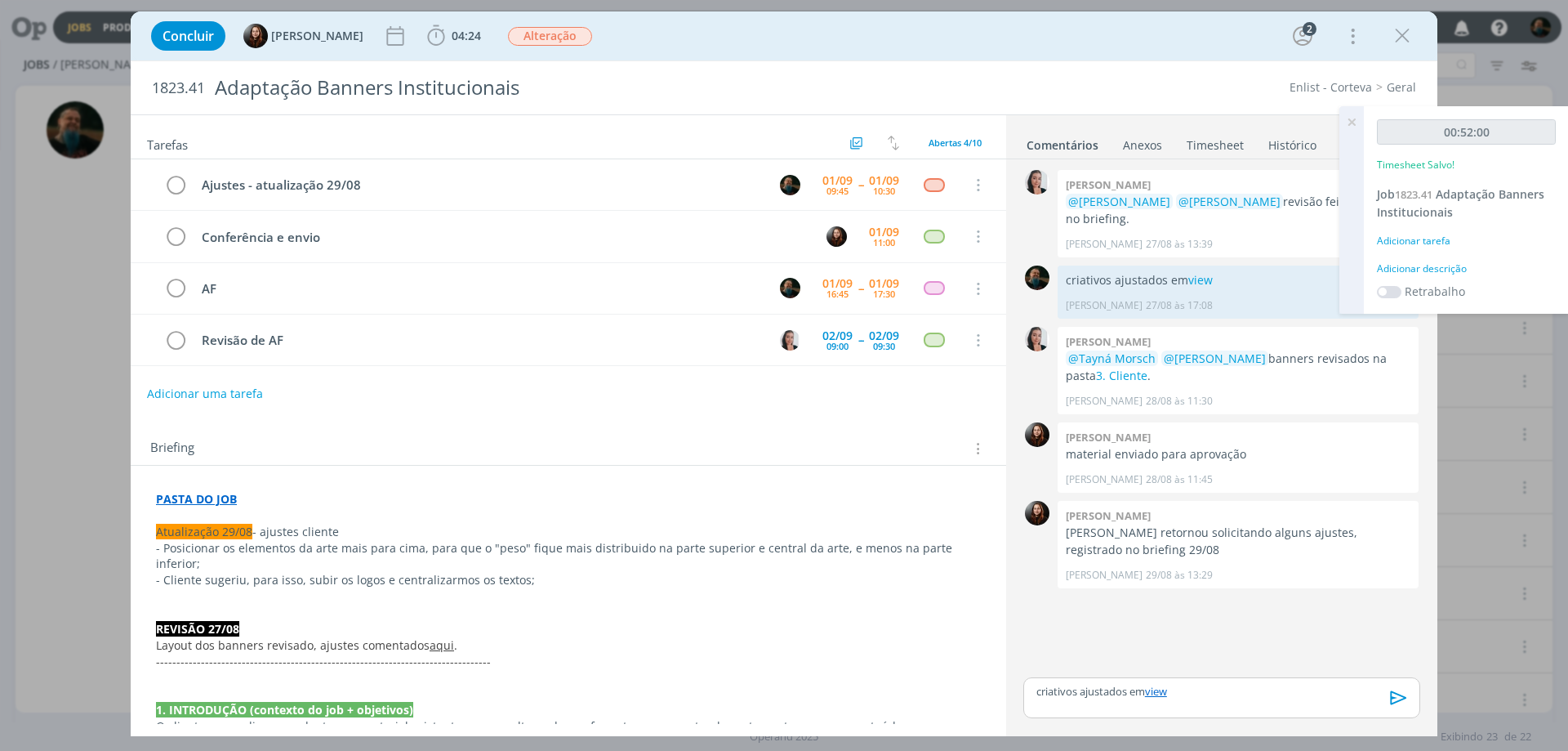
click at [1426, 269] on div "Adicionar descrição" at bounding box center [1466, 268] width 178 height 15
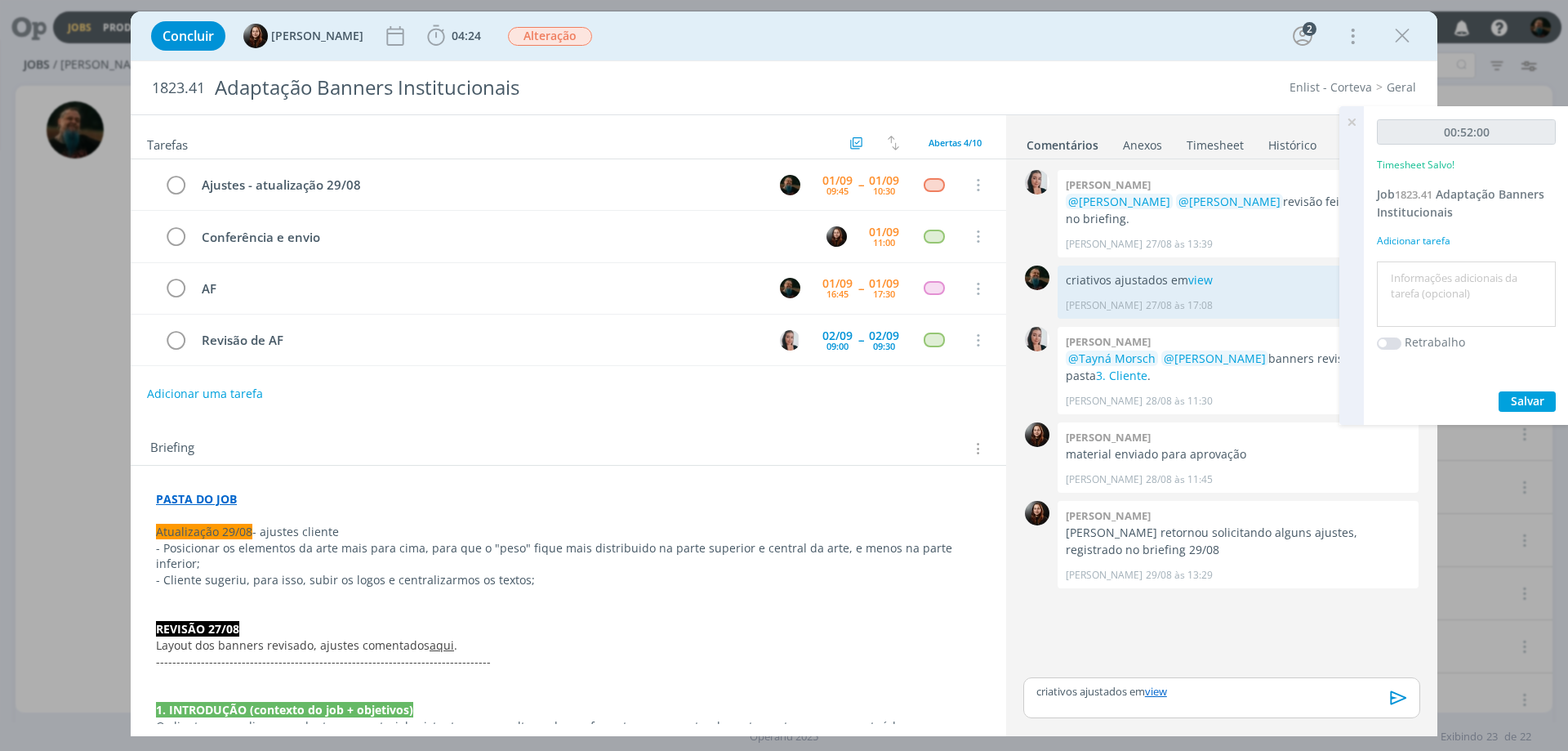
click at [1435, 284] on textarea at bounding box center [1466, 295] width 171 height 58
type textarea "ajustes de layout"
click at [1532, 400] on span "Salvar" at bounding box center [1527, 401] width 33 height 15
click at [1395, 698] on div "Timesheet salvo com sucesso!" at bounding box center [1439, 716] width 231 height 44
click at [1395, 692] on icon "dialog" at bounding box center [1398, 697] width 16 height 14
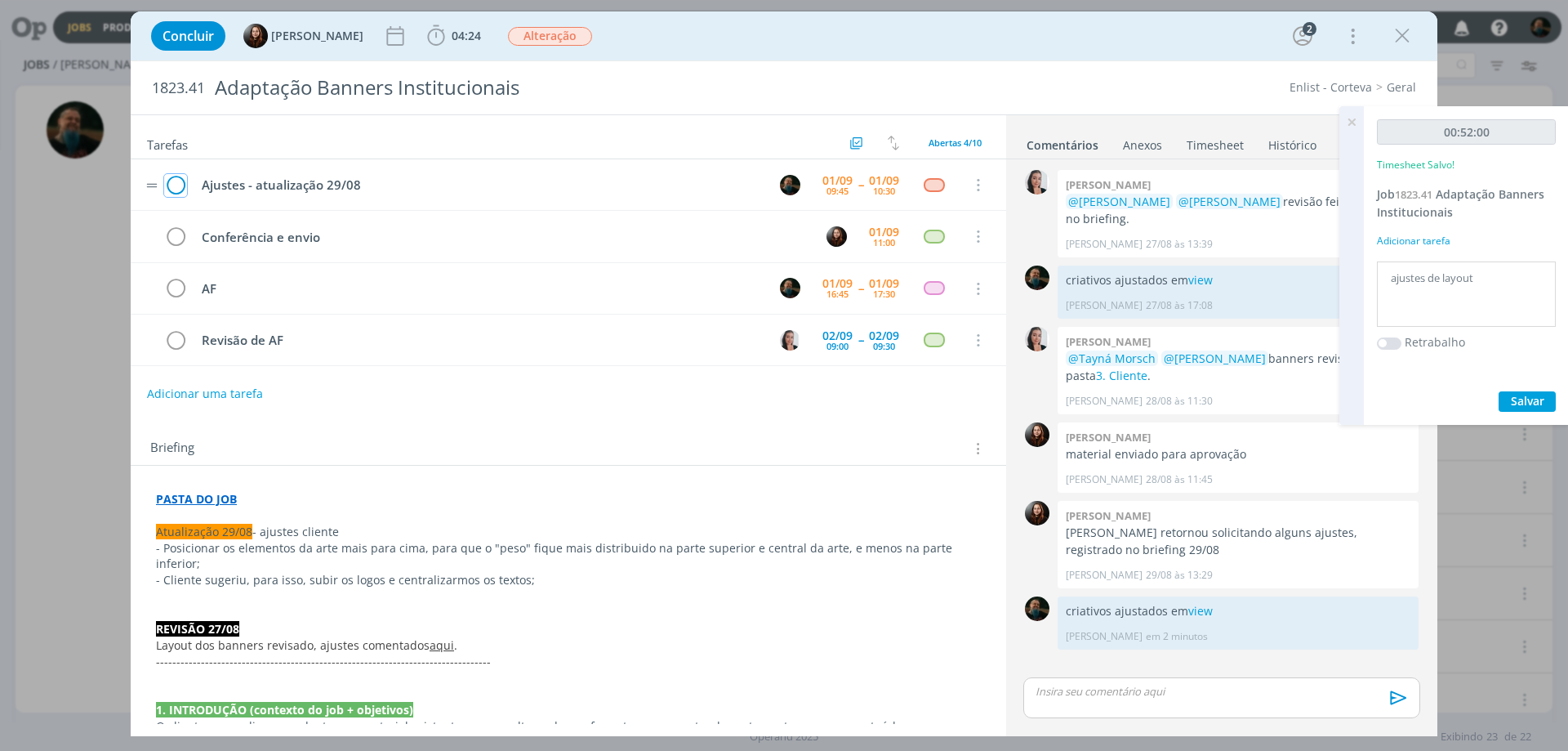
click at [173, 185] on icon "dialog" at bounding box center [175, 185] width 23 height 25
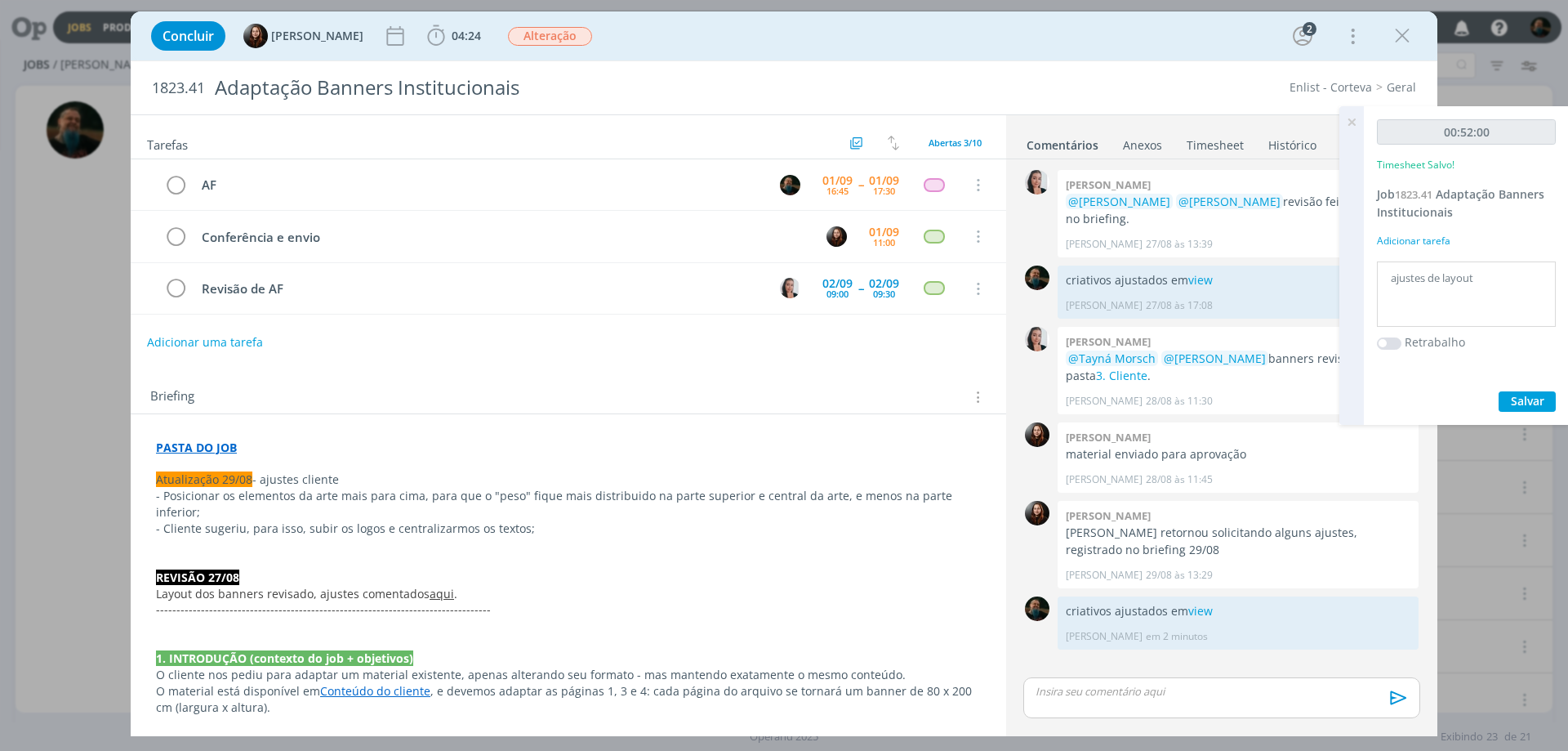
click at [1349, 120] on icon at bounding box center [1351, 121] width 29 height 32
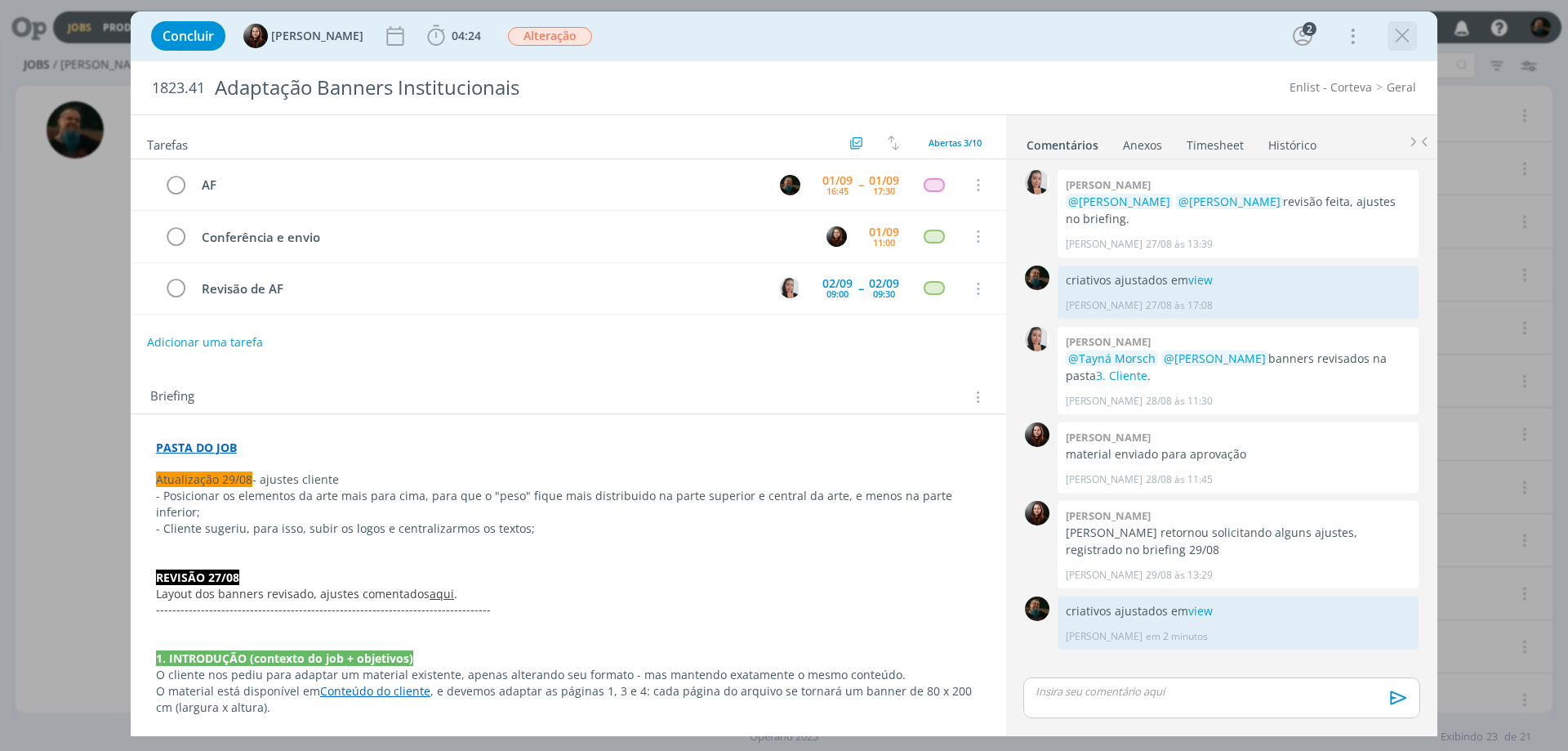
click at [1399, 31] on icon "dialog" at bounding box center [1401, 36] width 25 height 25
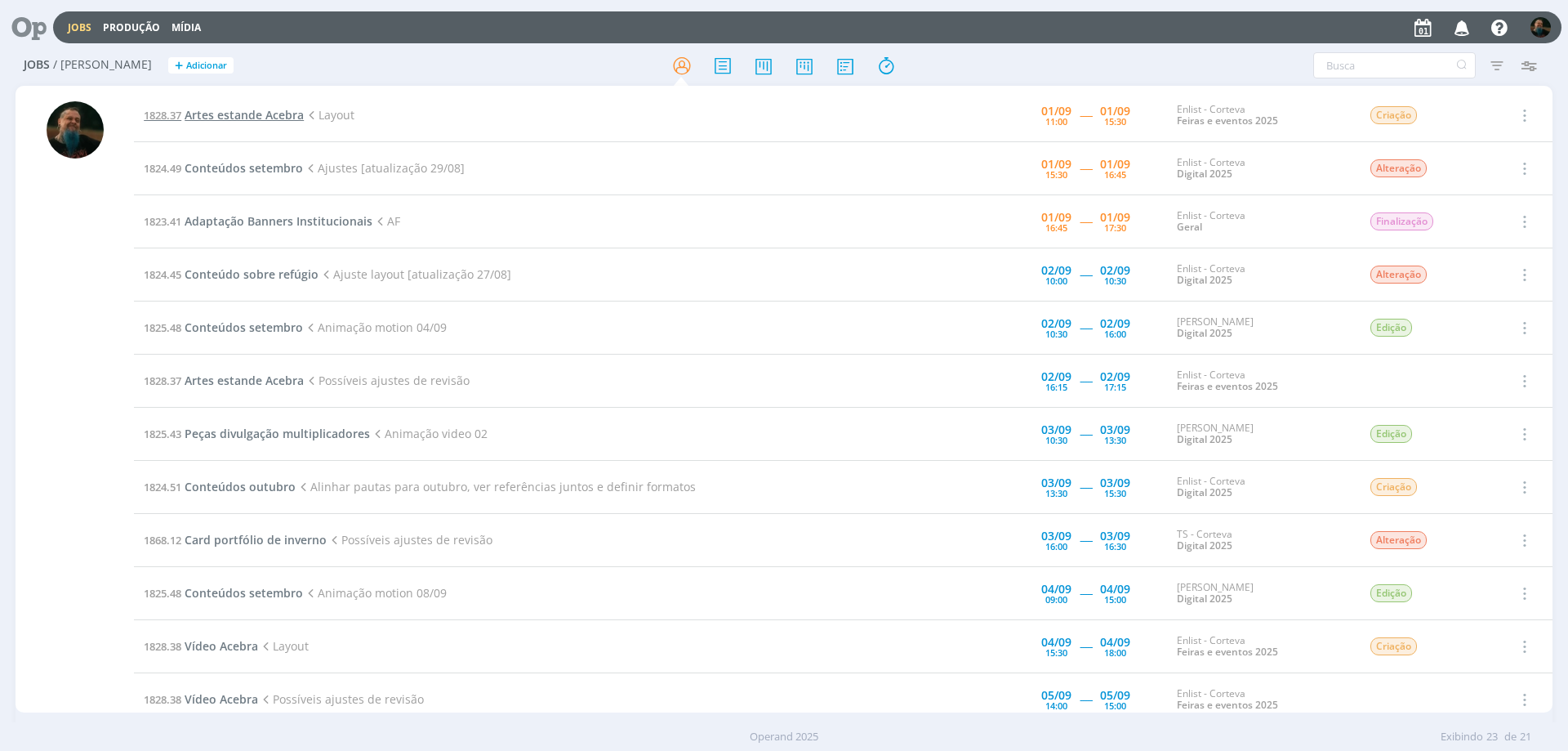
click at [260, 107] on span "Artes estande Acebra" at bounding box center [244, 114] width 120 height 15
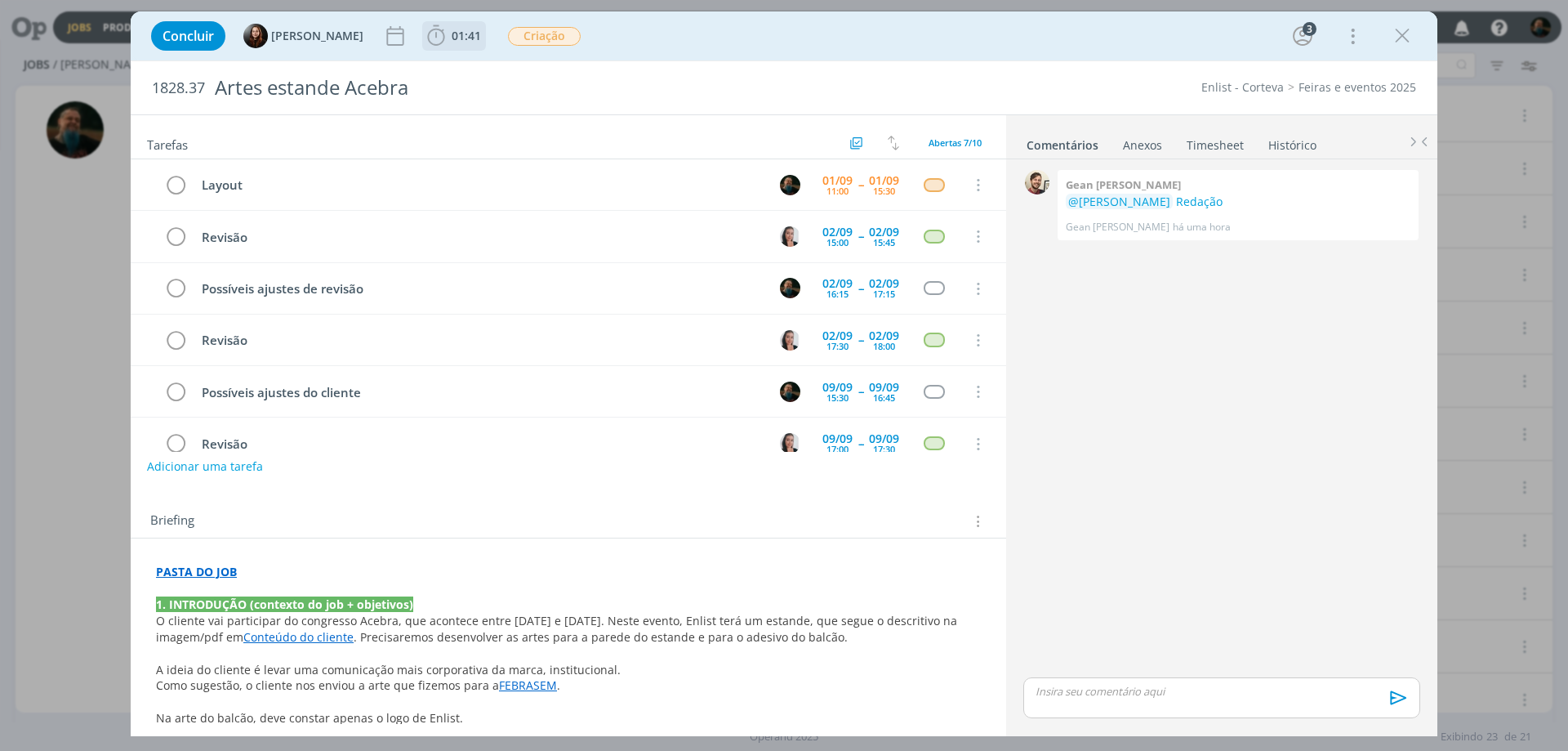
click at [467, 36] on span "01:41" at bounding box center [466, 36] width 29 height 15
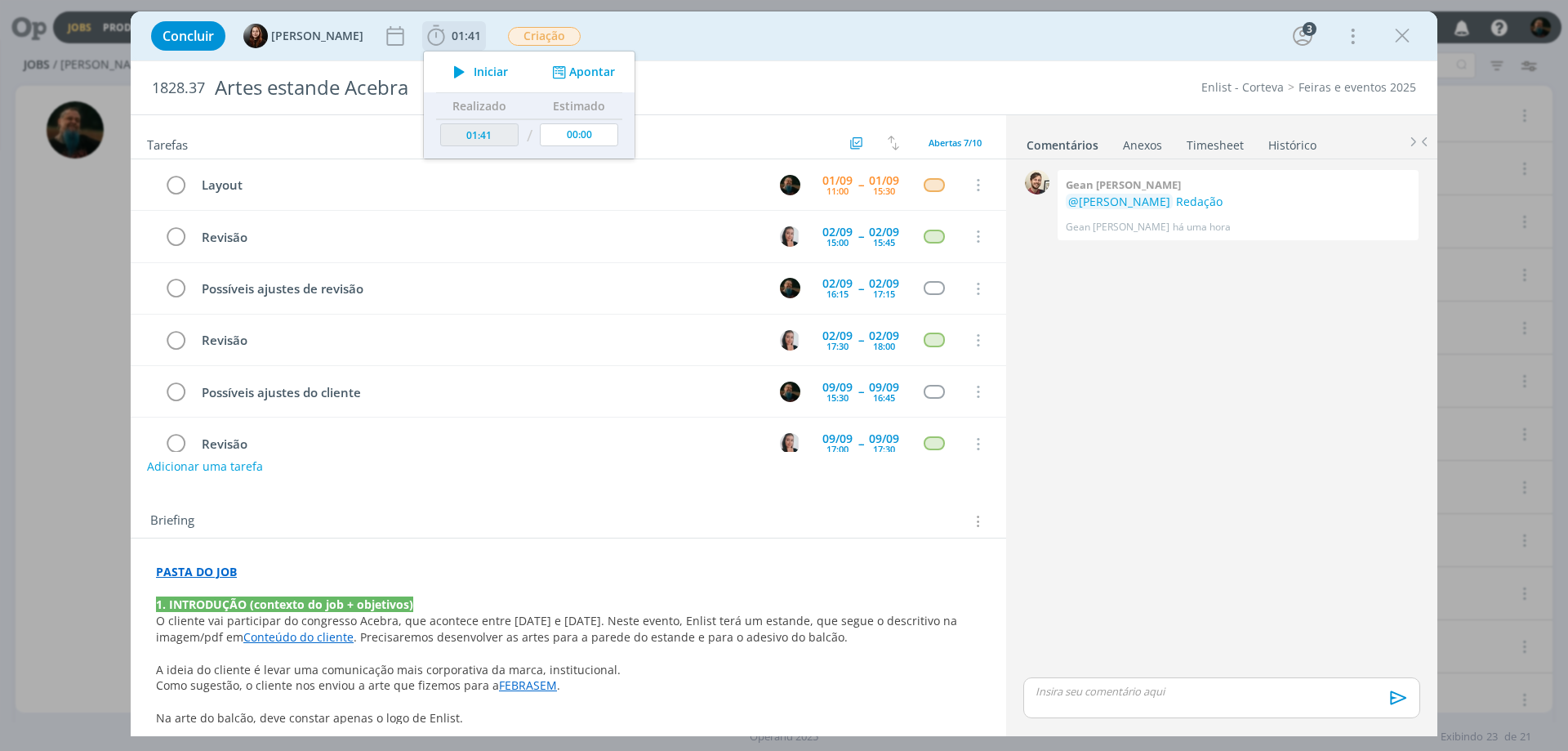
click at [489, 70] on span "Iniciar" at bounding box center [491, 71] width 34 height 11
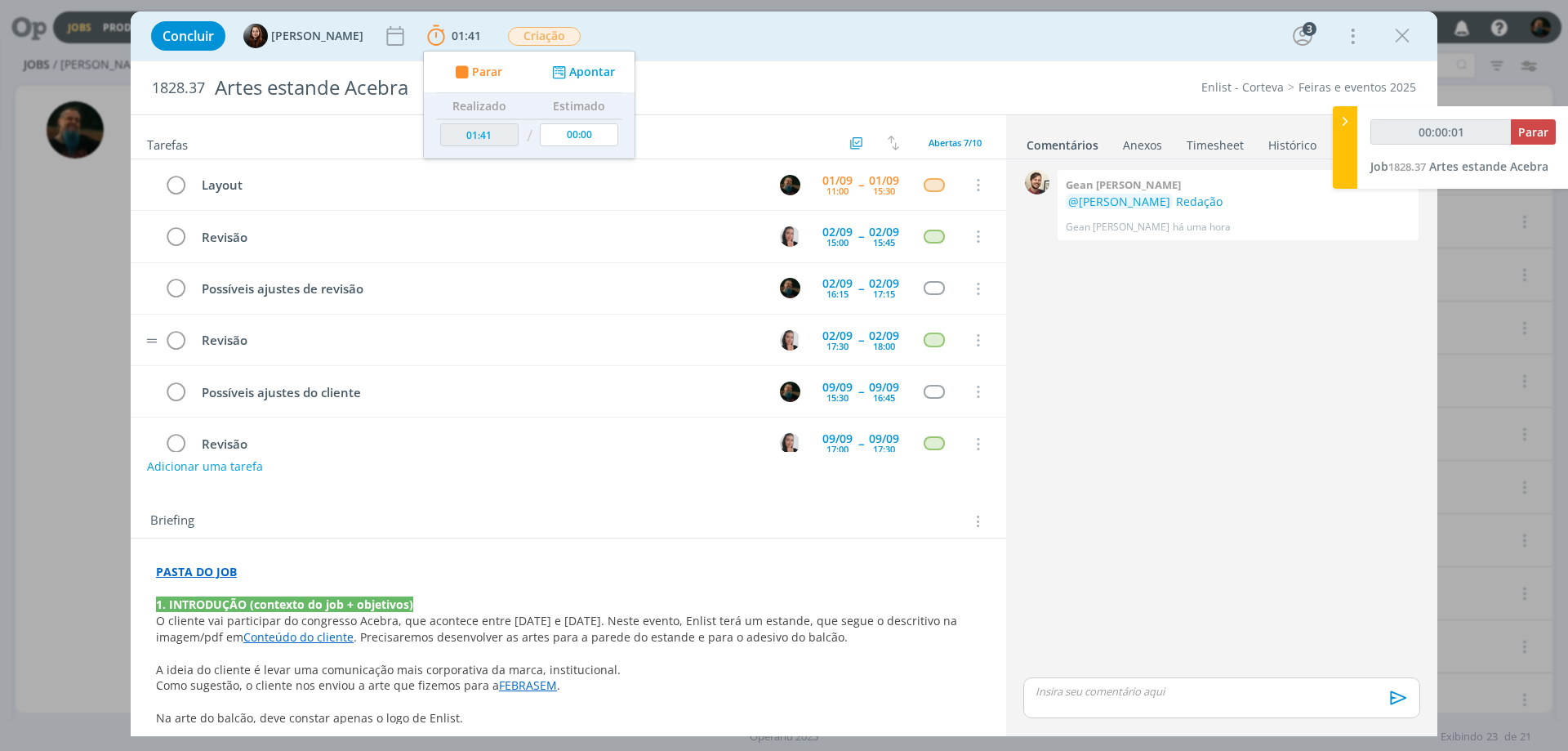
type input "00:00:02"
type input "00:30:34"
